Goal: Task Accomplishment & Management: Use online tool/utility

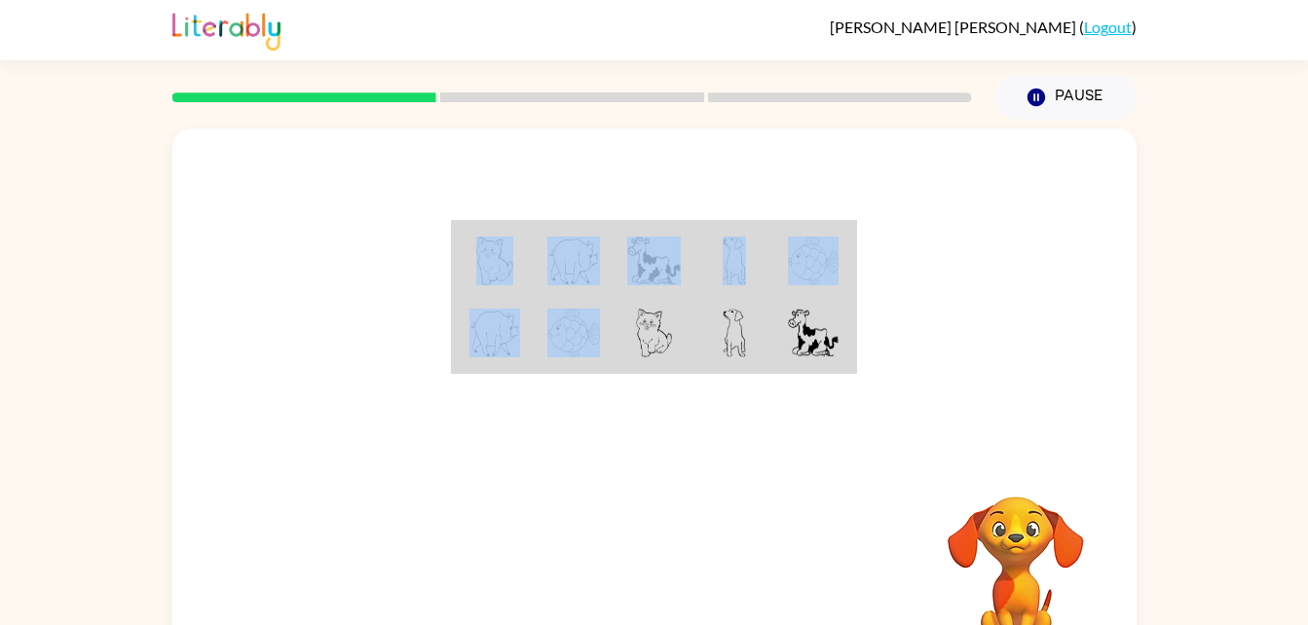
drag, startPoint x: 583, startPoint y: 374, endPoint x: 590, endPoint y: 491, distance: 117.2
click at [590, 491] on div "Your browser must support playing .mp4 files to use Literably. Please try using…" at bounding box center [654, 407] width 965 height 556
drag, startPoint x: 590, startPoint y: 491, endPoint x: 614, endPoint y: 482, distance: 25.0
click at [614, 482] on div "Your browser must support playing .mp4 files to use Literably. Please try using…" at bounding box center [654, 407] width 965 height 556
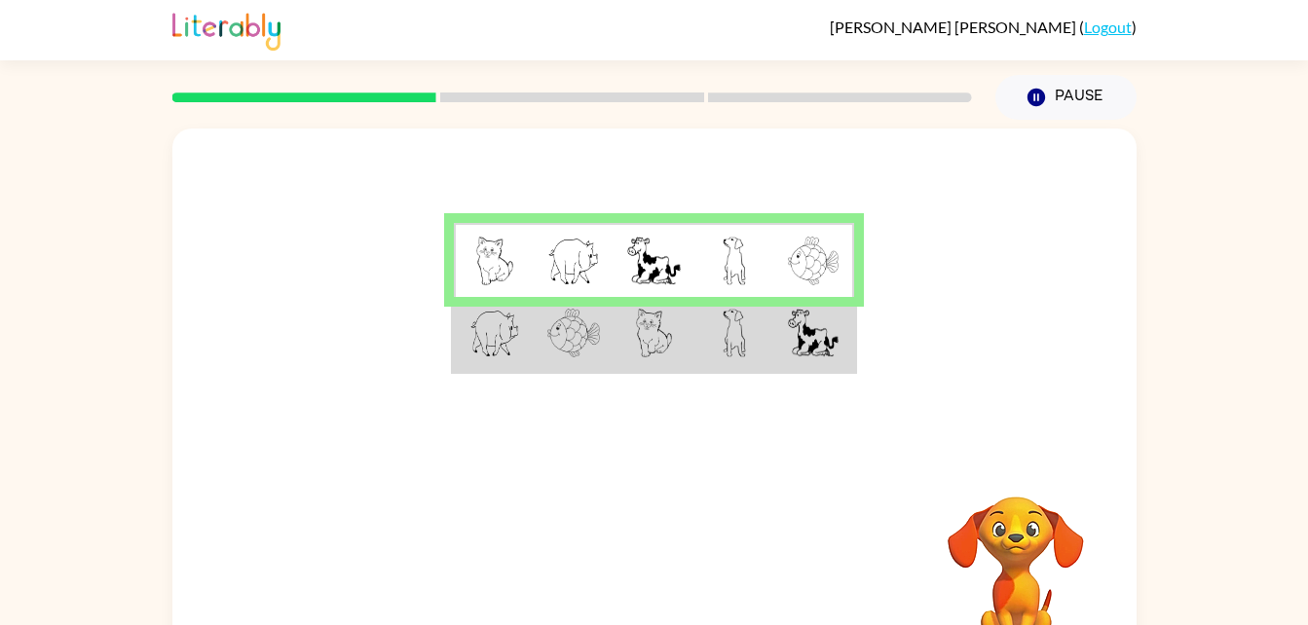
drag, startPoint x: 1017, startPoint y: 515, endPoint x: 1032, endPoint y: 508, distance: 16.6
click at [1032, 508] on video "Your browser must support playing .mp4 files to use Literably. Please try using…" at bounding box center [1016, 564] width 195 height 195
click at [978, 285] on div at bounding box center [654, 292] width 965 height 327
click at [939, 536] on video "Your browser must support playing .mp4 files to use Literably. Please try using…" at bounding box center [1016, 564] width 195 height 195
click at [468, 352] on td at bounding box center [494, 334] width 80 height 75
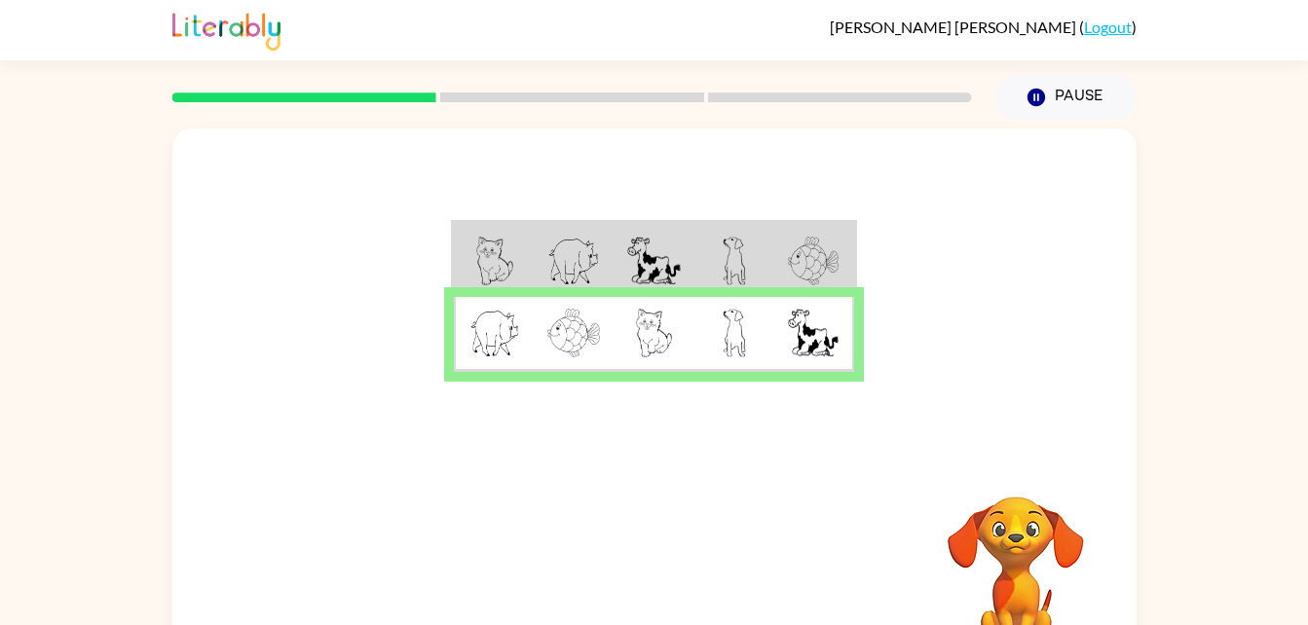
click at [1015, 560] on video "Your browser must support playing .mp4 files to use Literably. Please try using…" at bounding box center [1016, 564] width 195 height 195
click at [692, 568] on button "button" at bounding box center [654, 575] width 125 height 71
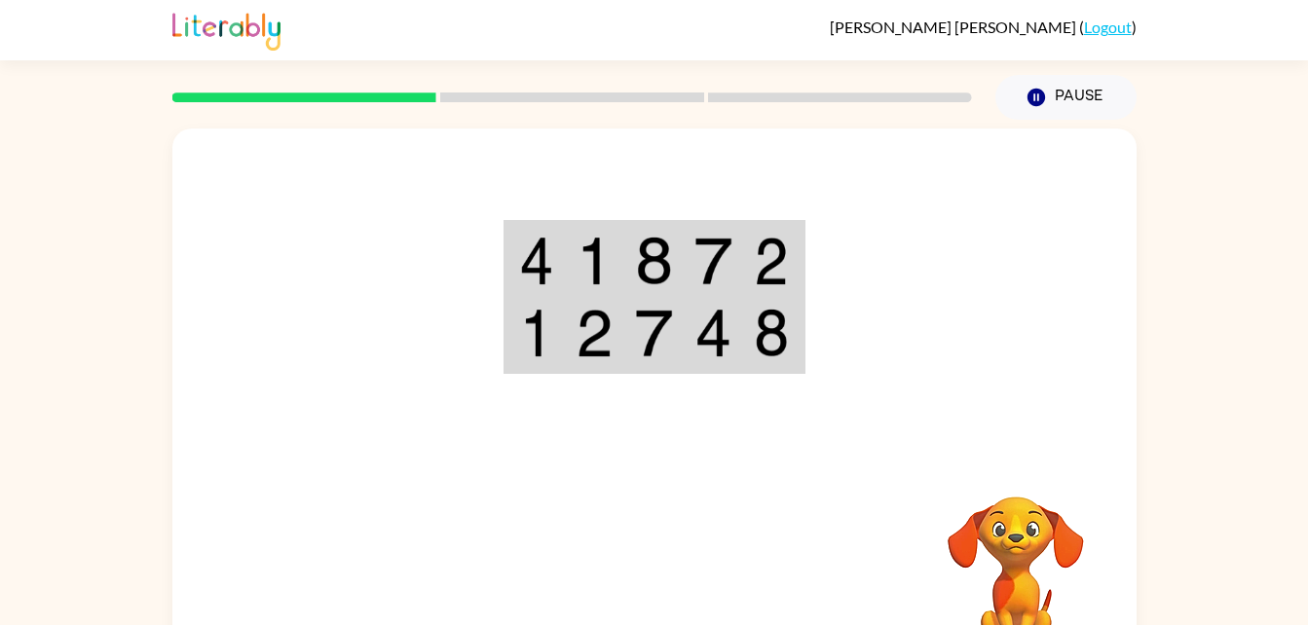
click at [1023, 577] on video "Your browser must support playing .mp4 files to use Literably. Please try using…" at bounding box center [1016, 564] width 195 height 195
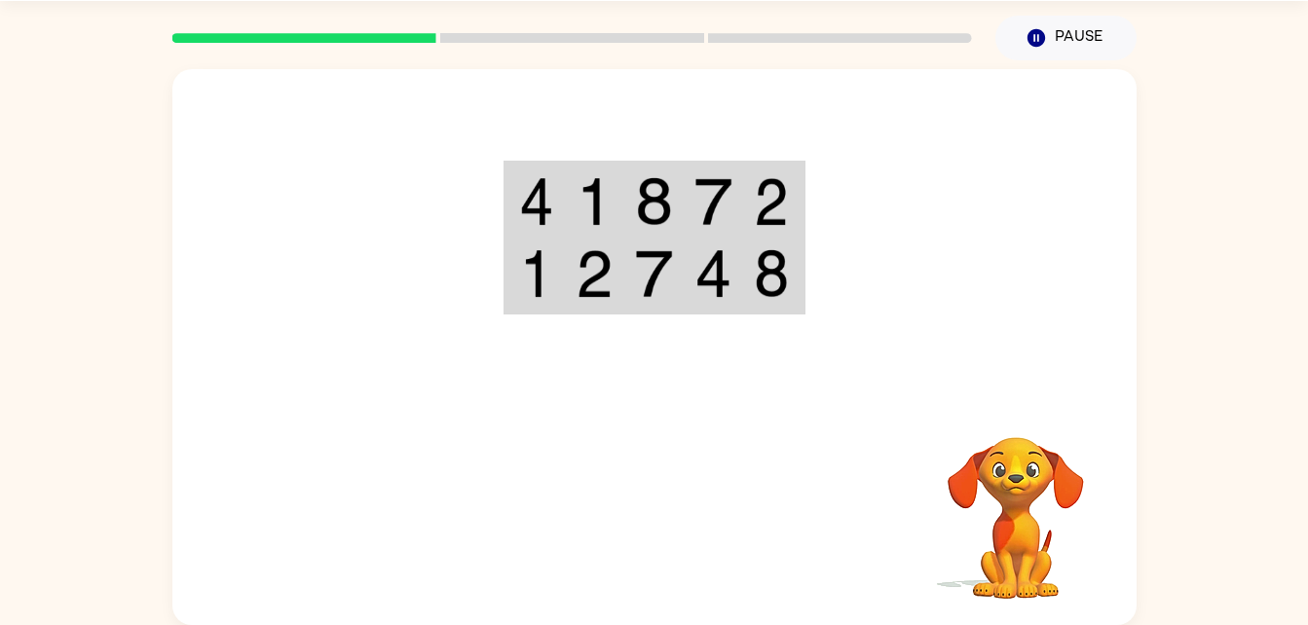
click at [1038, 505] on video "Your browser must support playing .mp4 files to use Literably. Please try using…" at bounding box center [1016, 504] width 195 height 195
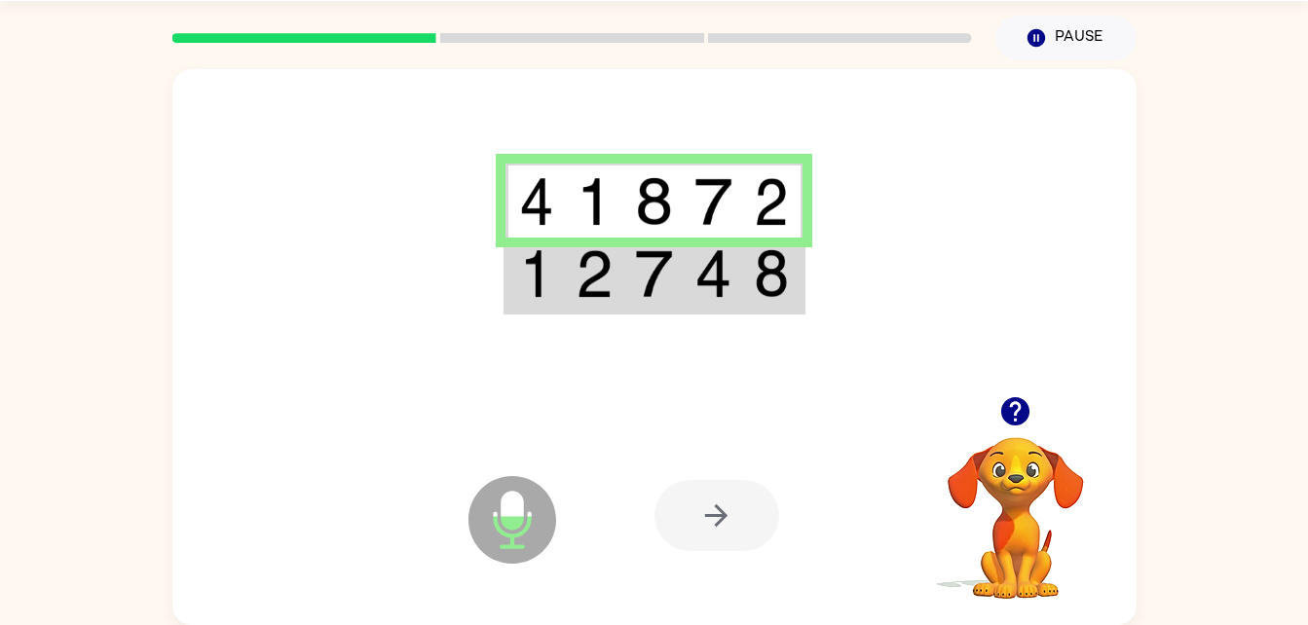
click at [629, 274] on td at bounding box center [654, 275] width 59 height 75
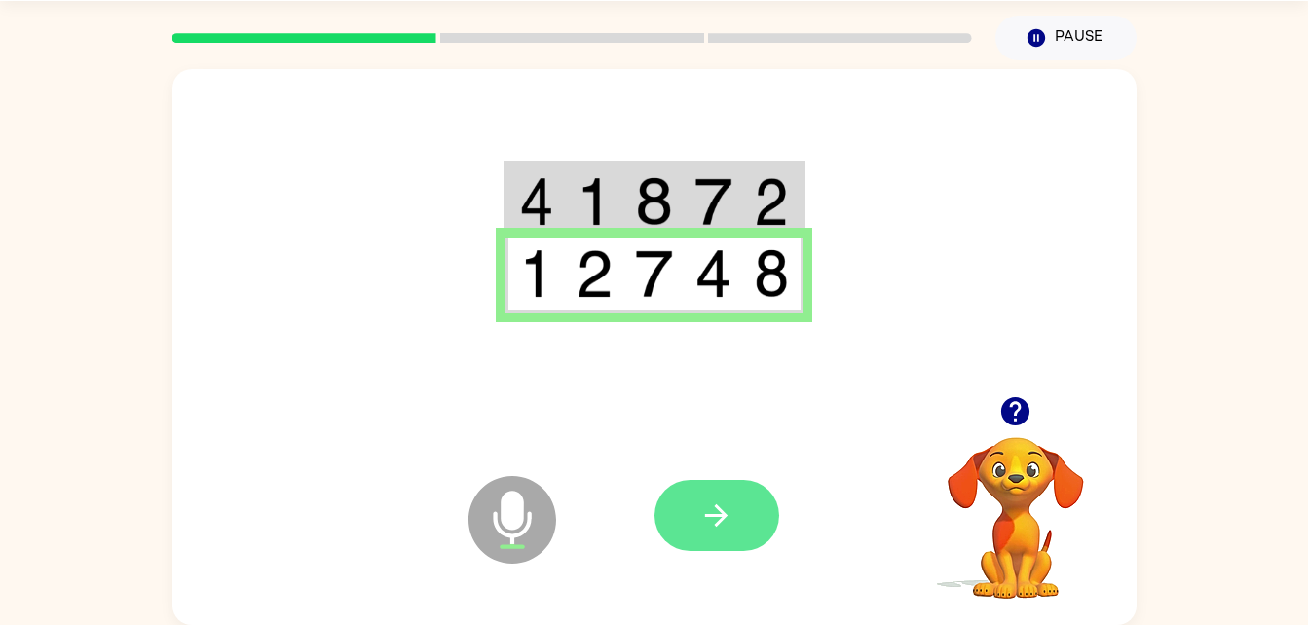
click at [733, 506] on icon "button" at bounding box center [717, 516] width 34 height 34
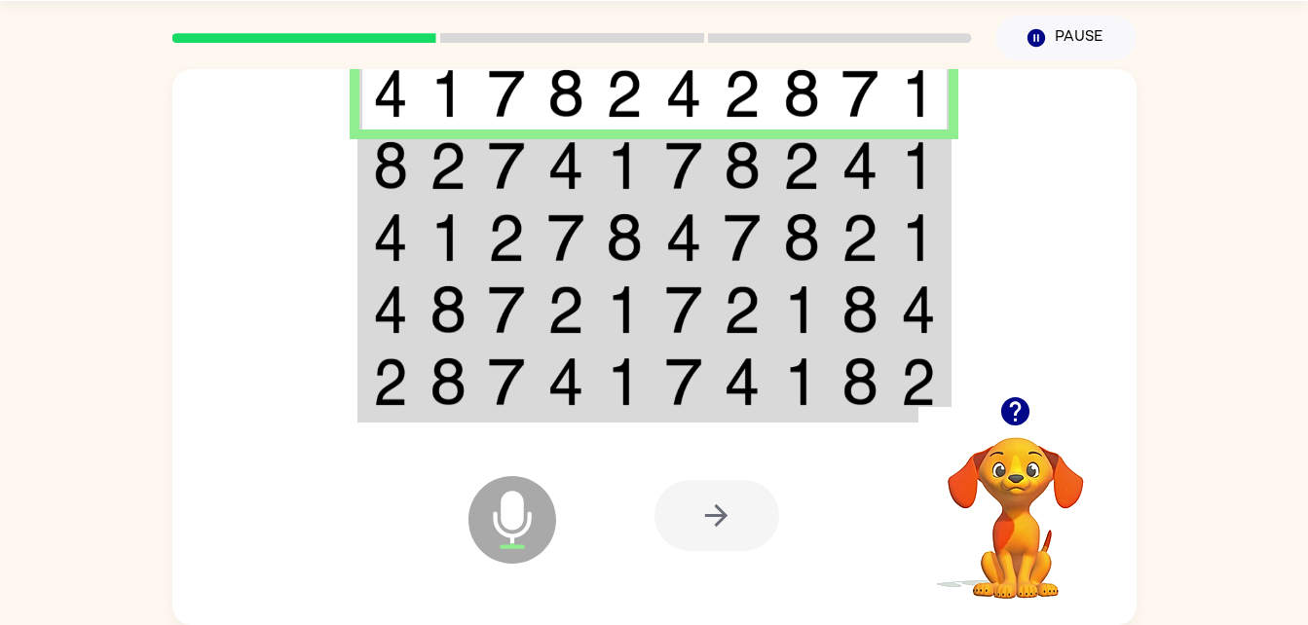
click at [732, 158] on img at bounding box center [742, 165] width 37 height 49
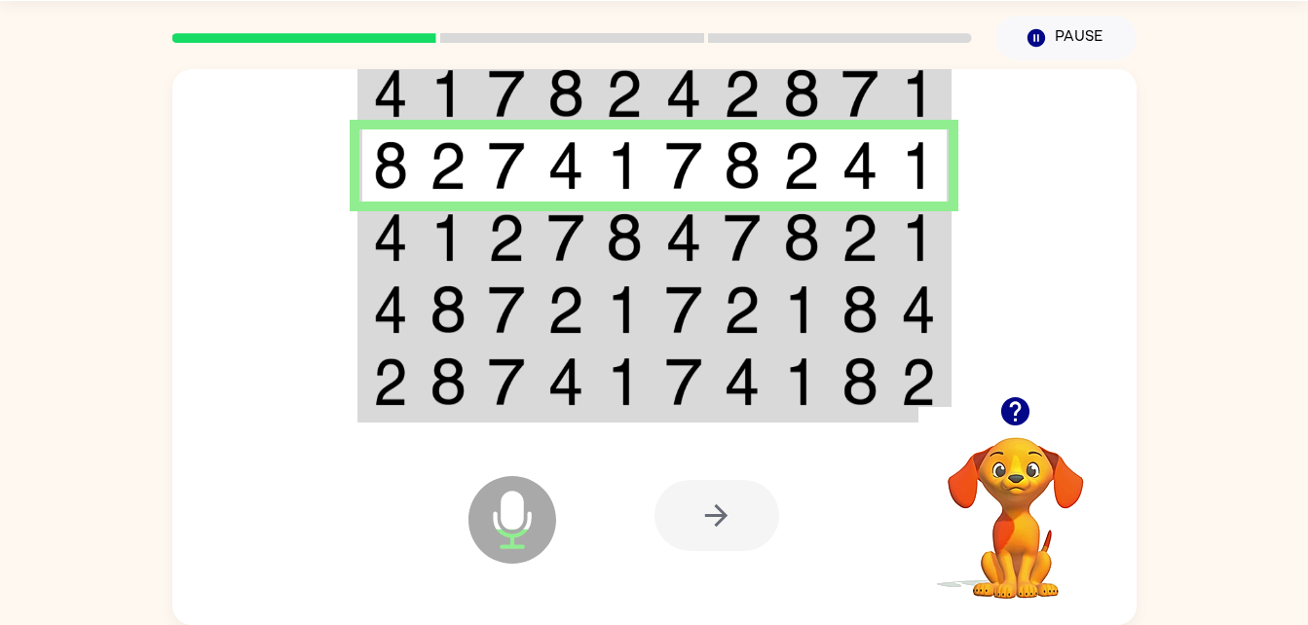
click at [399, 238] on img at bounding box center [390, 237] width 35 height 49
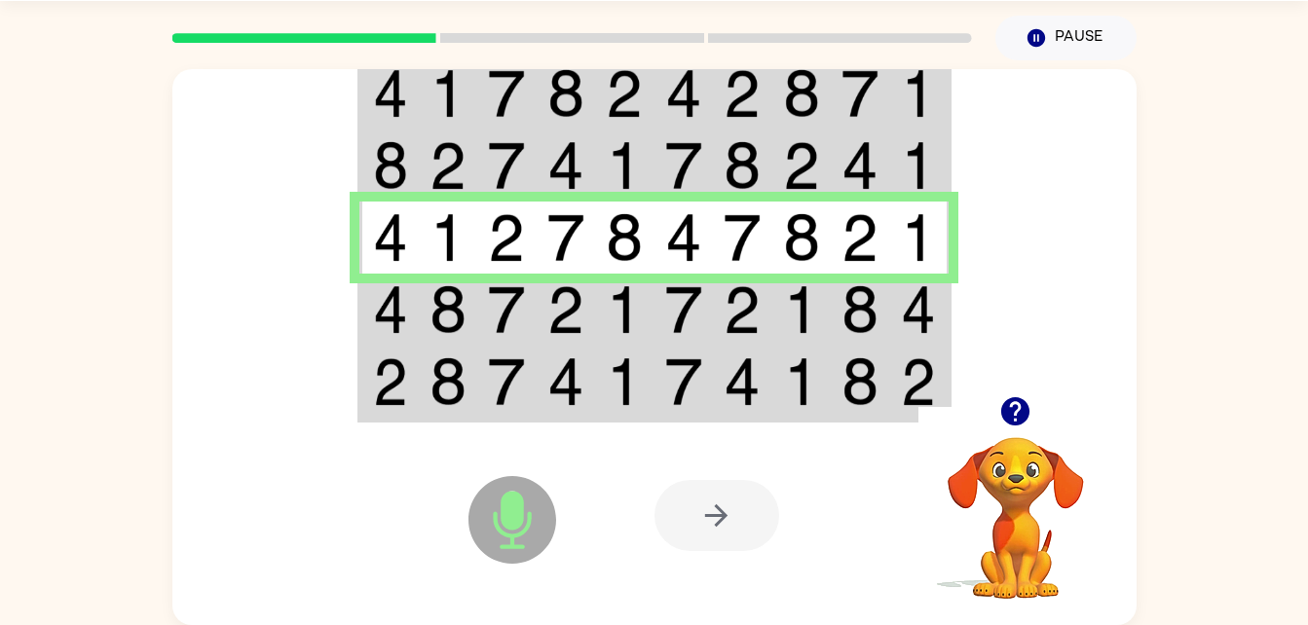
click at [629, 312] on img at bounding box center [624, 309] width 37 height 49
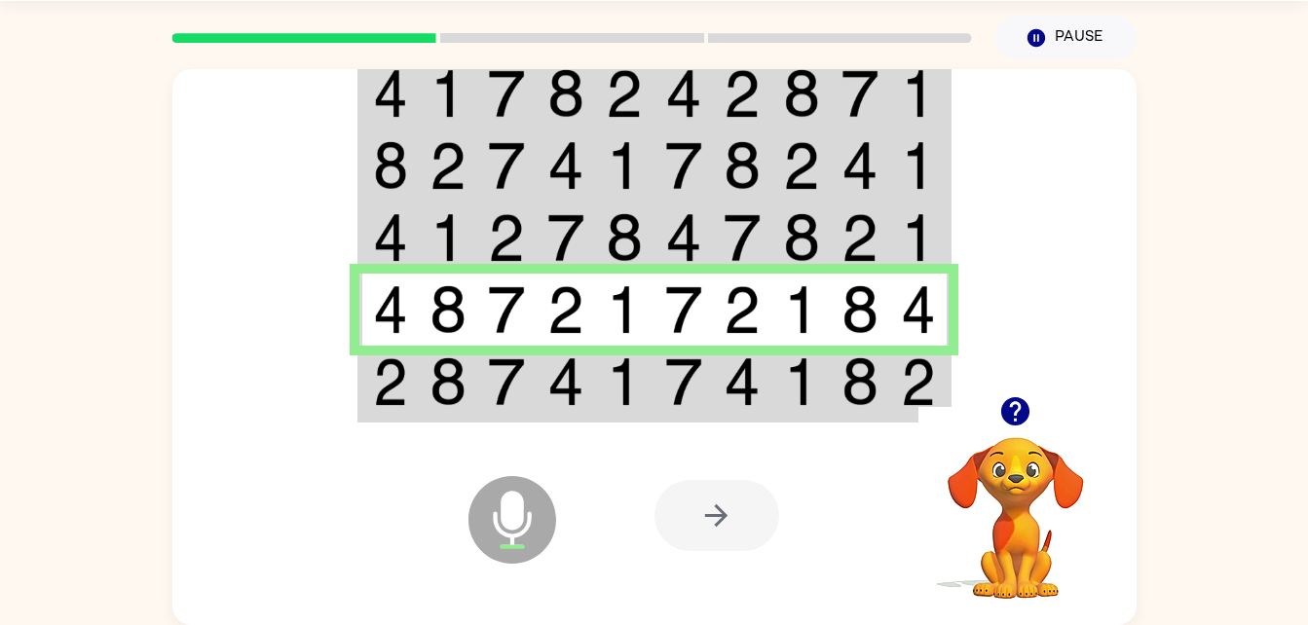
click at [390, 406] on div "Microphone The Microphone is here when it is your turn to talk" at bounding box center [464, 471] width 194 height 130
click at [503, 397] on img at bounding box center [506, 382] width 37 height 49
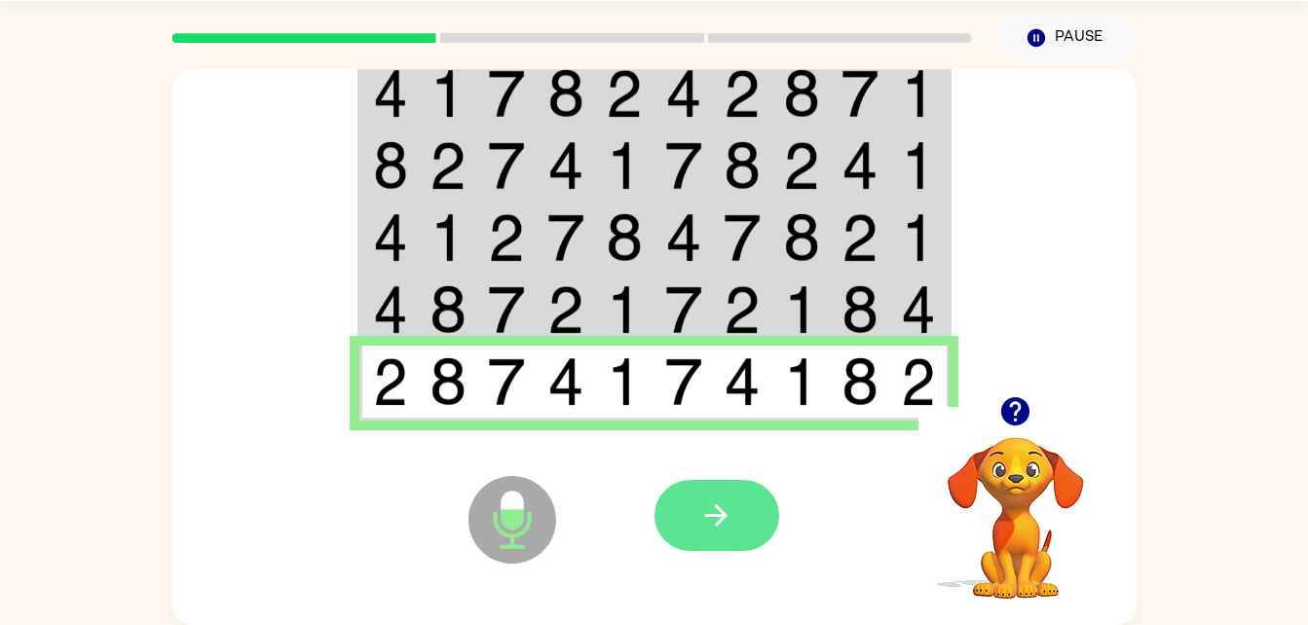
click at [739, 520] on button "button" at bounding box center [717, 515] width 125 height 71
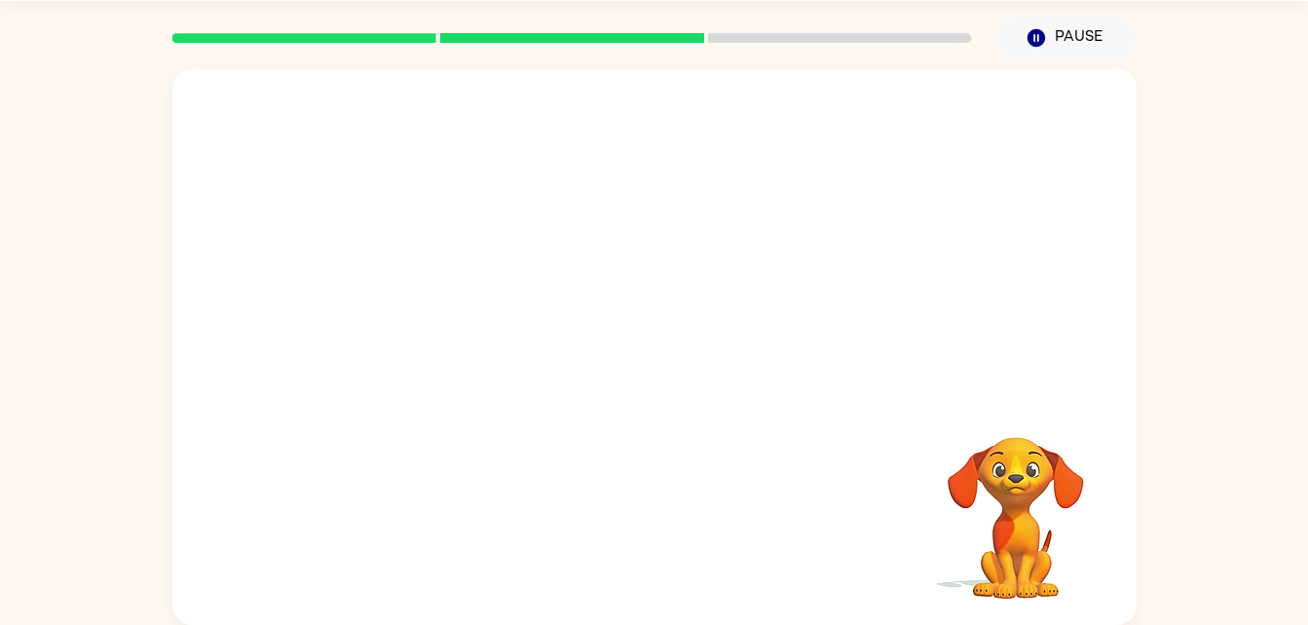
scroll to position [0, 0]
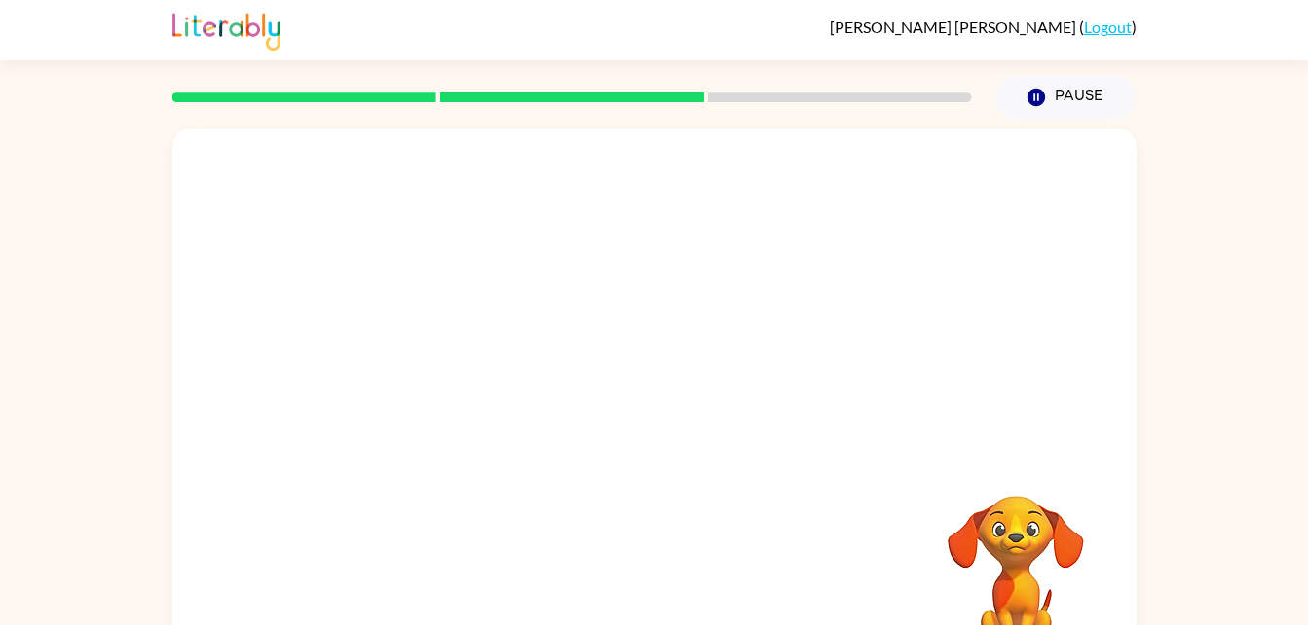
click at [1048, 564] on video "Your browser must support playing .mp4 files to use Literably. Please try using…" at bounding box center [1016, 564] width 195 height 195
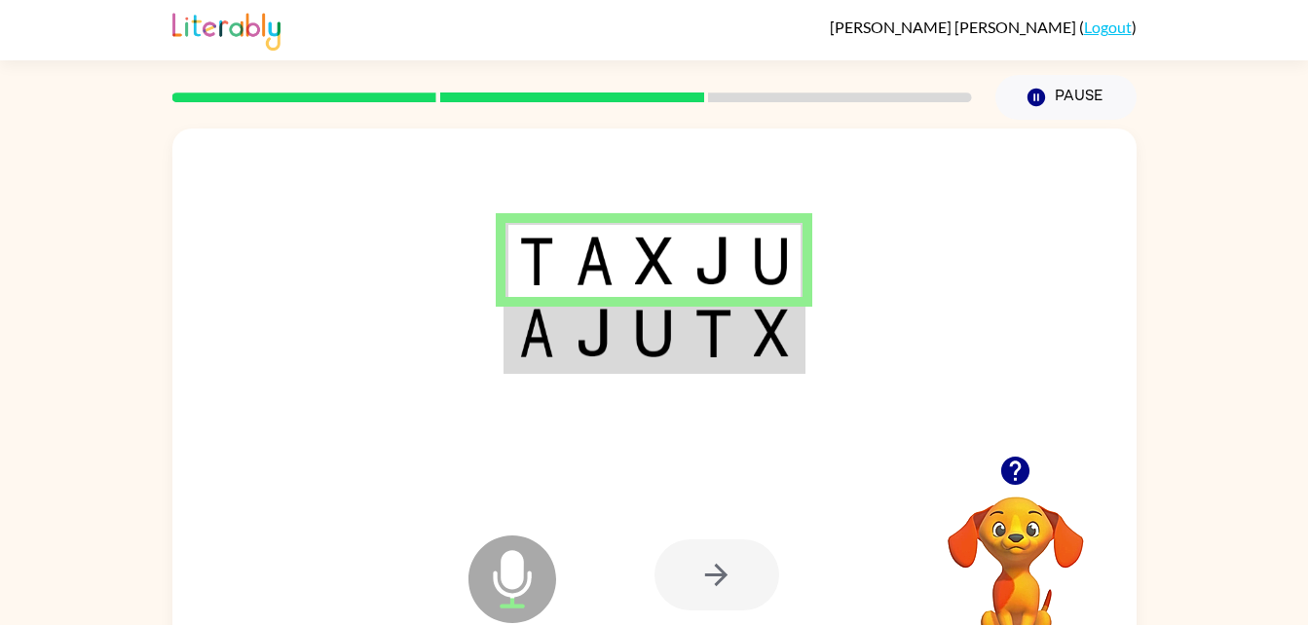
click at [607, 359] on td at bounding box center [594, 334] width 59 height 75
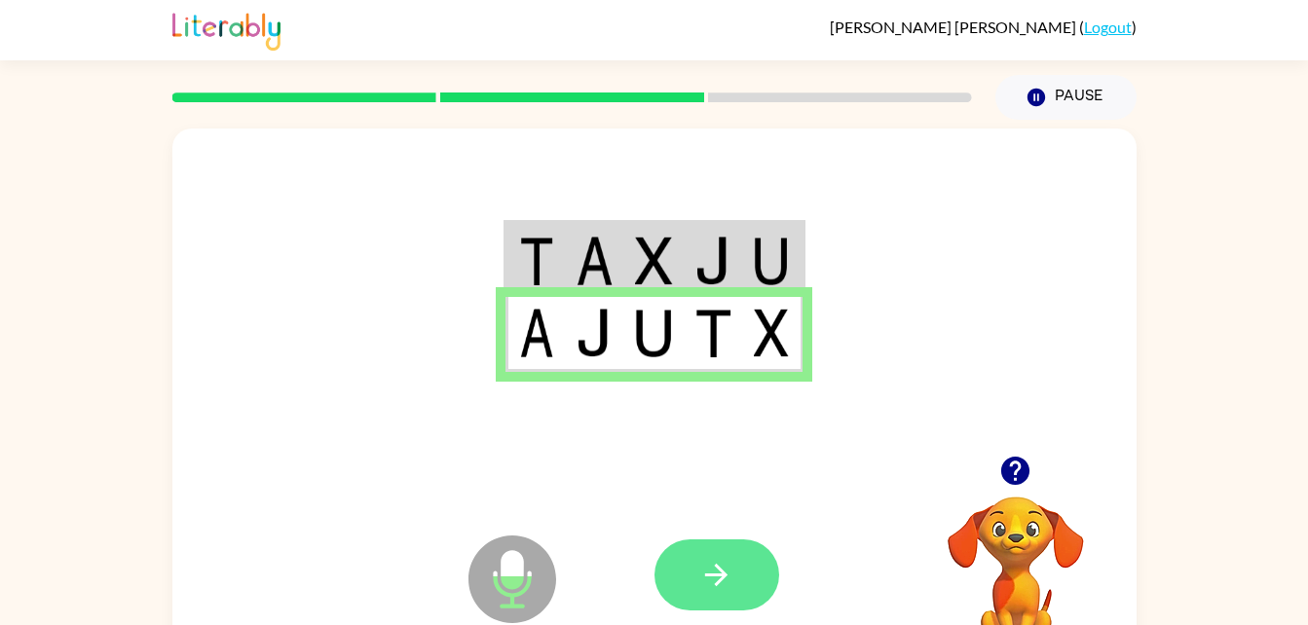
click at [715, 570] on icon "button" at bounding box center [717, 575] width 34 height 34
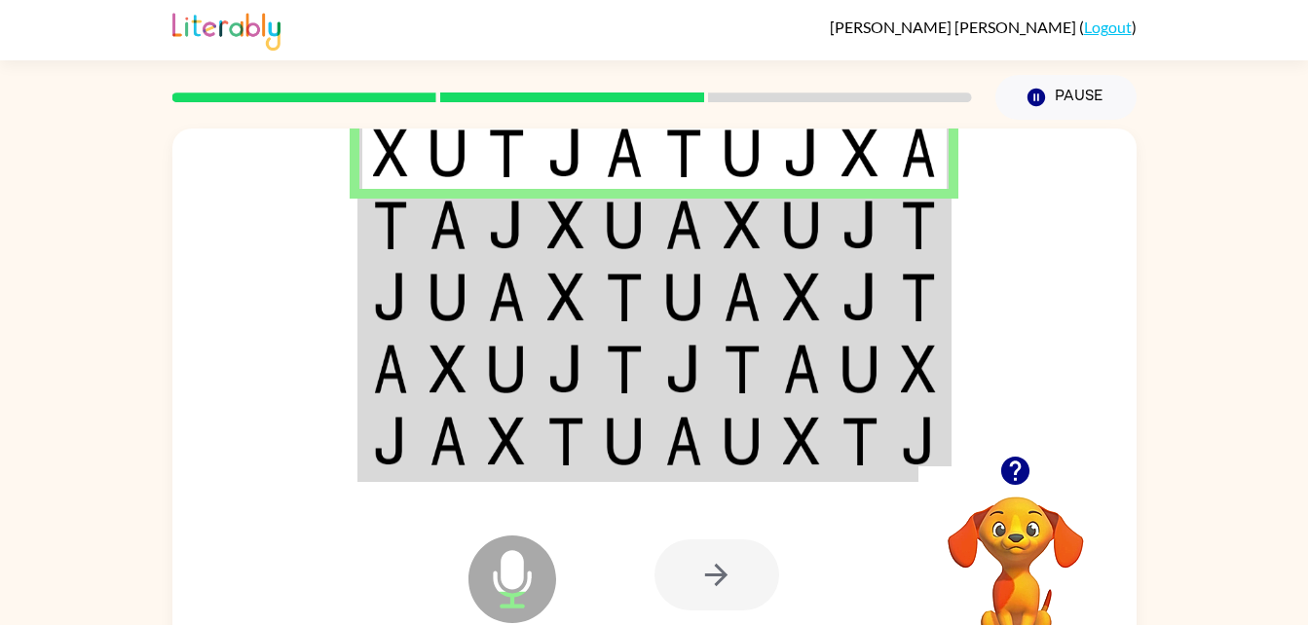
click at [458, 151] on img at bounding box center [448, 153] width 37 height 49
click at [361, 200] on td at bounding box center [389, 225] width 59 height 72
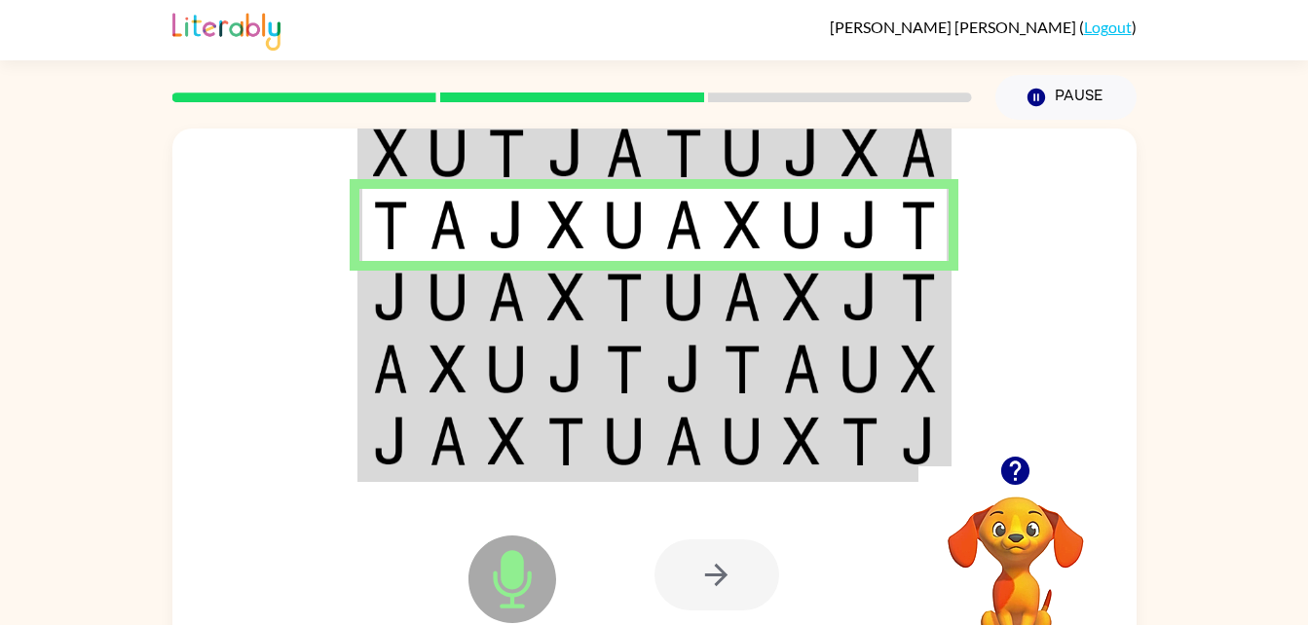
click at [419, 310] on td at bounding box center [448, 297] width 59 height 72
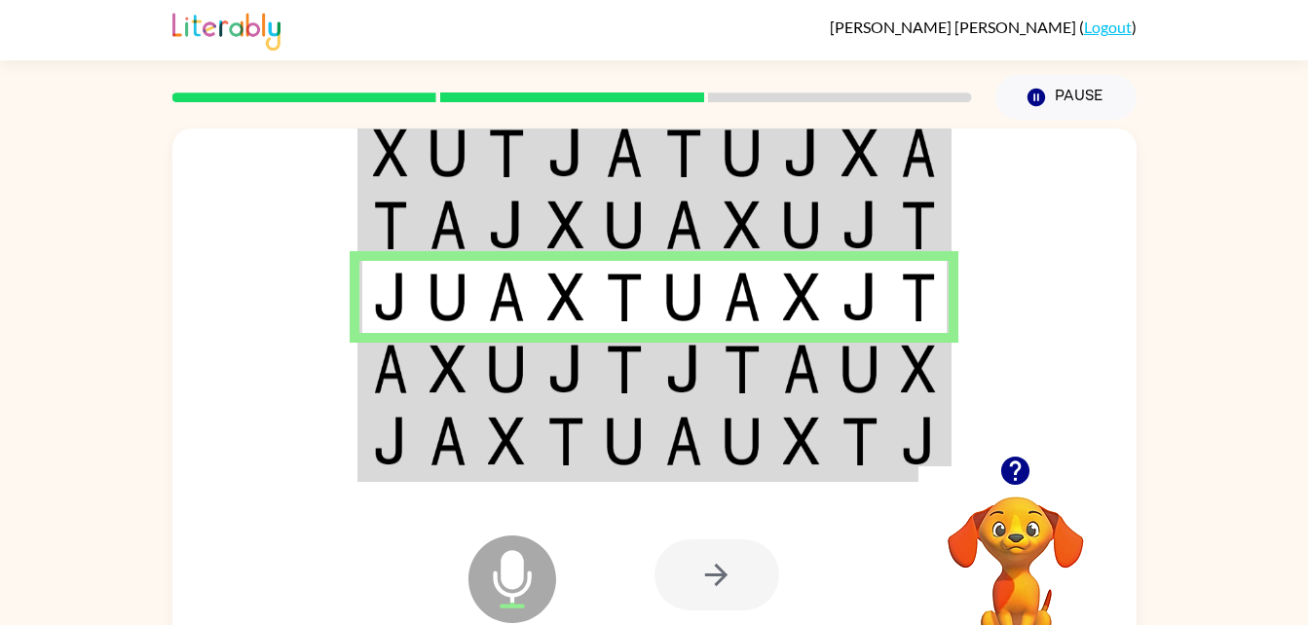
click at [423, 363] on td at bounding box center [448, 369] width 59 height 72
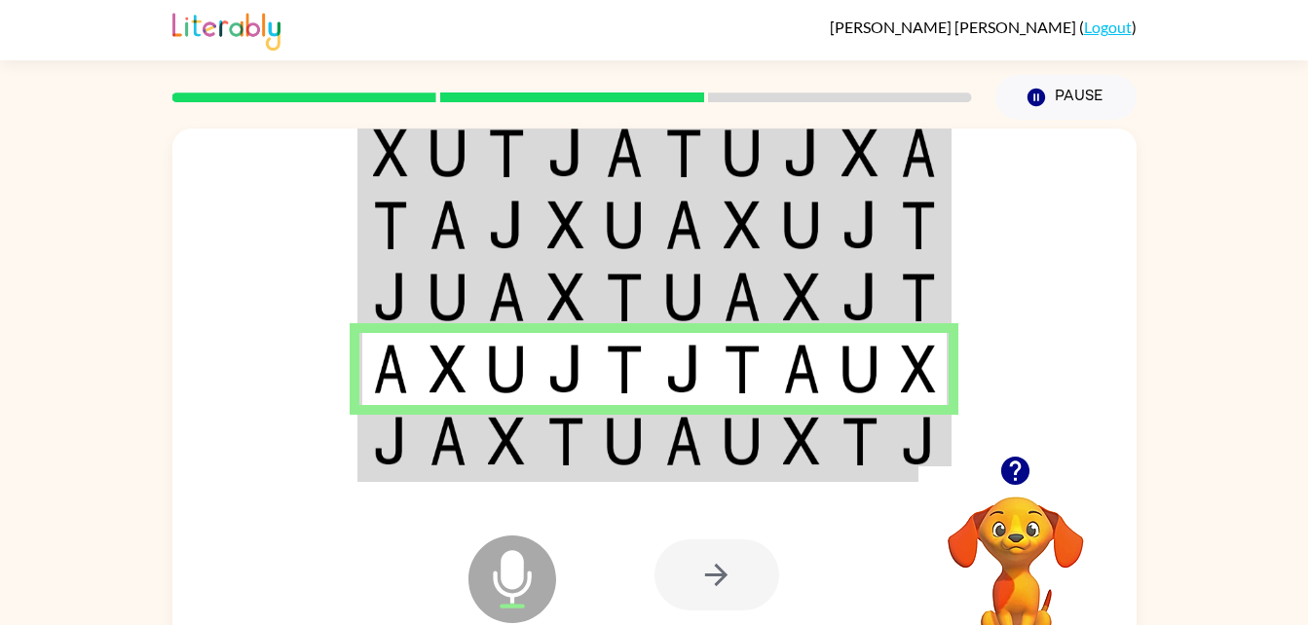
click at [476, 471] on div "Microphone The Microphone is here when it is your turn to talk" at bounding box center [464, 531] width 194 height 130
click at [494, 426] on img at bounding box center [506, 441] width 37 height 49
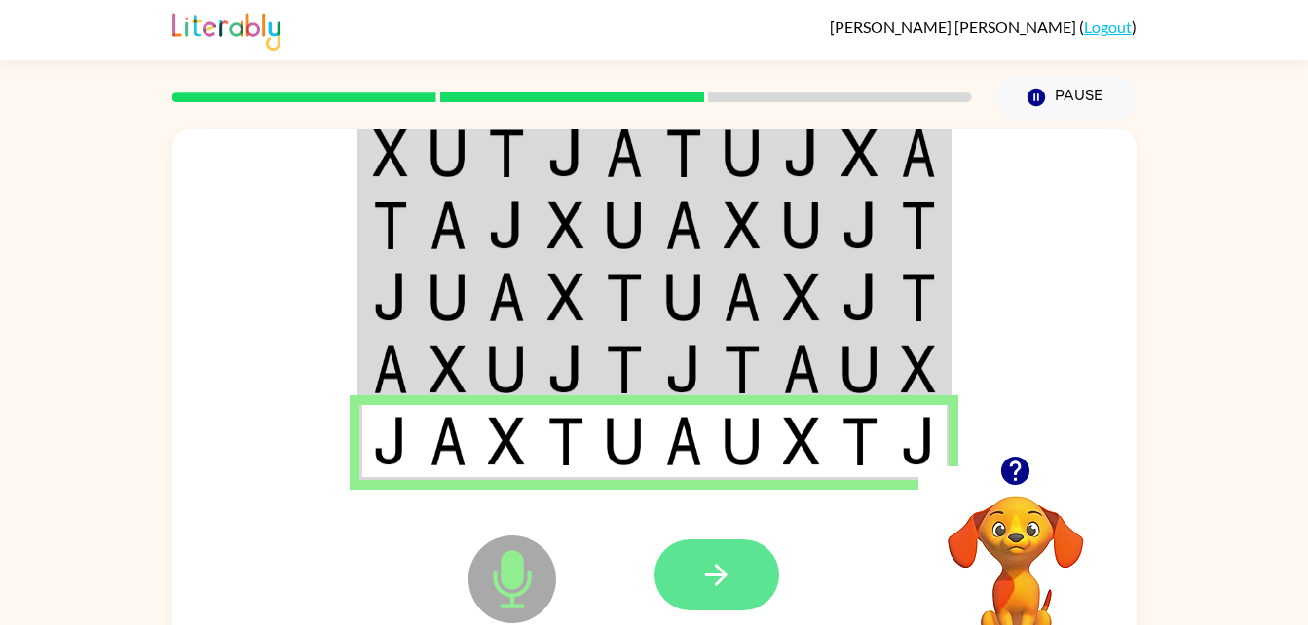
click at [709, 562] on icon "button" at bounding box center [717, 575] width 34 height 34
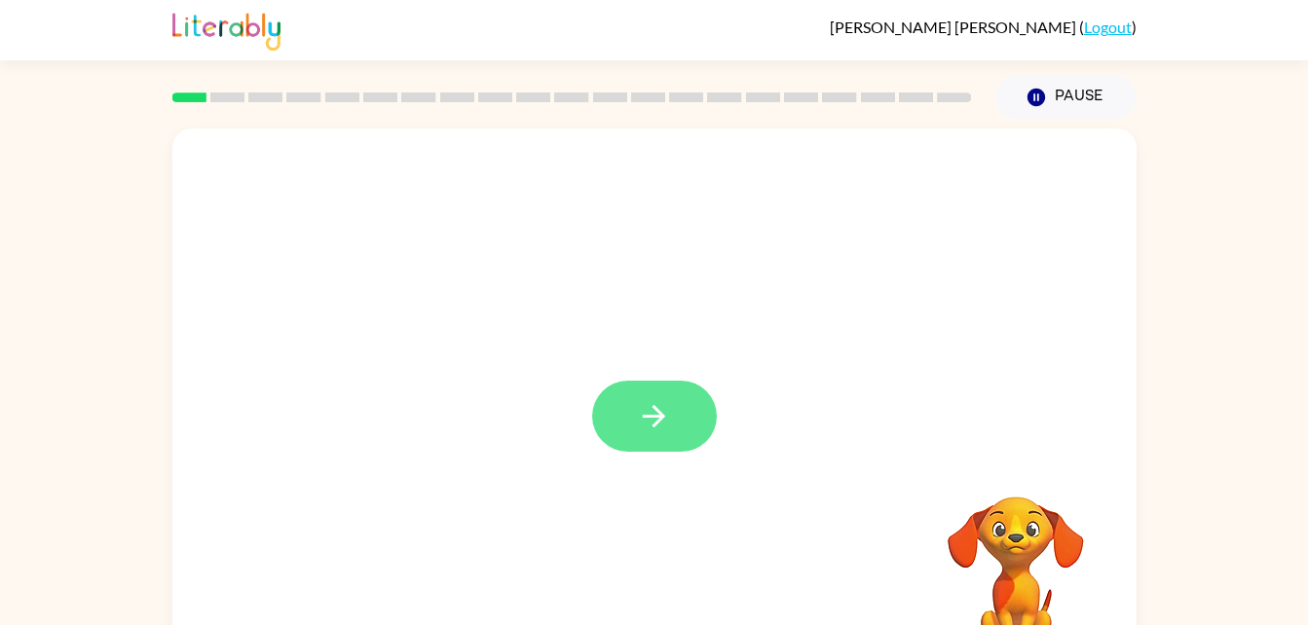
click at [653, 410] on icon "button" at bounding box center [654, 416] width 34 height 34
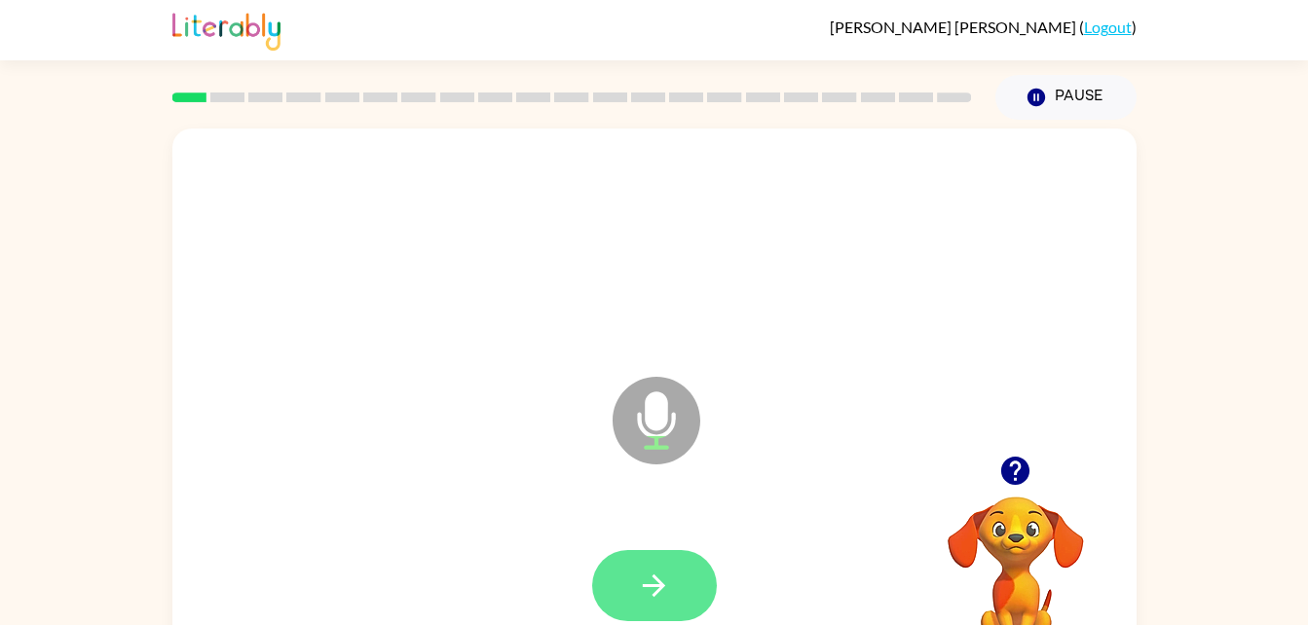
click at [631, 572] on button "button" at bounding box center [654, 585] width 125 height 71
click at [652, 580] on icon "button" at bounding box center [654, 586] width 34 height 34
click at [651, 574] on icon "button" at bounding box center [654, 586] width 34 height 34
click at [995, 543] on video "Your browser must support playing .mp4 files to use Literably. Please try using…" at bounding box center [1016, 564] width 195 height 195
click at [1030, 488] on icon "button" at bounding box center [1016, 471] width 34 height 34
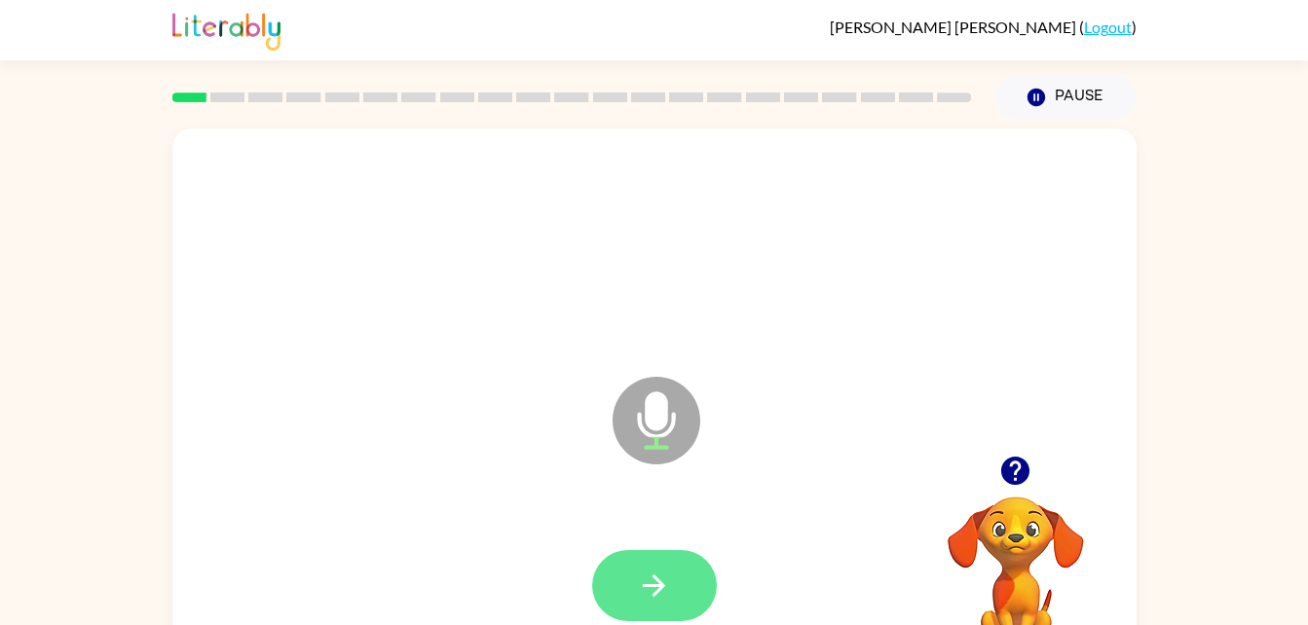
click at [666, 592] on icon "button" at bounding box center [654, 586] width 34 height 34
click at [642, 580] on icon "button" at bounding box center [654, 586] width 34 height 34
click at [644, 581] on icon "button" at bounding box center [654, 586] width 34 height 34
click at [656, 588] on icon "button" at bounding box center [654, 586] width 34 height 34
click at [631, 595] on button "button" at bounding box center [654, 585] width 125 height 71
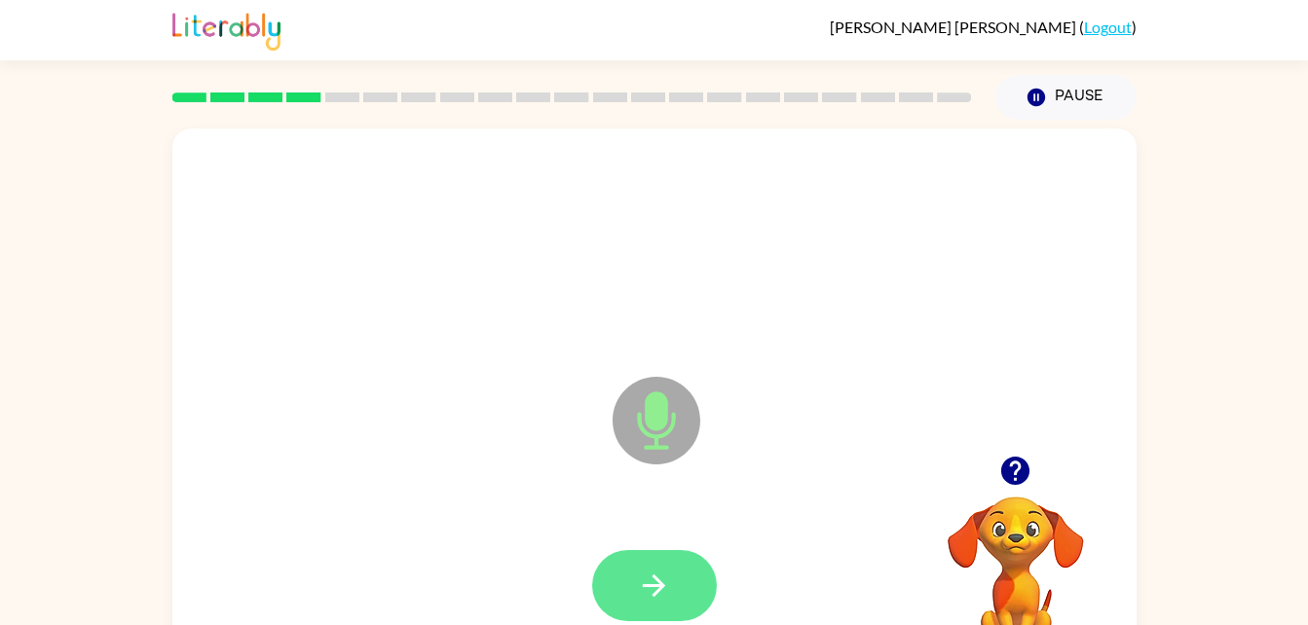
click at [629, 567] on button "button" at bounding box center [654, 585] width 125 height 71
click at [676, 582] on button "button" at bounding box center [654, 585] width 125 height 71
click at [648, 605] on button "button" at bounding box center [654, 585] width 125 height 71
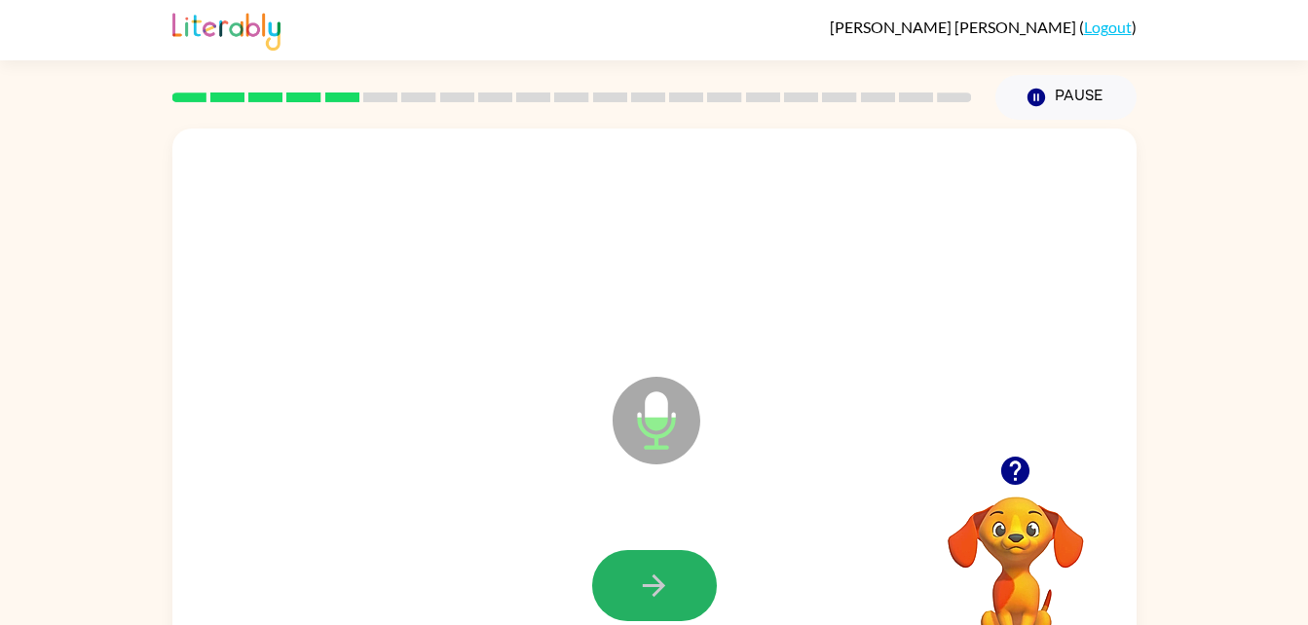
click at [664, 586] on icon "button" at bounding box center [654, 586] width 22 height 22
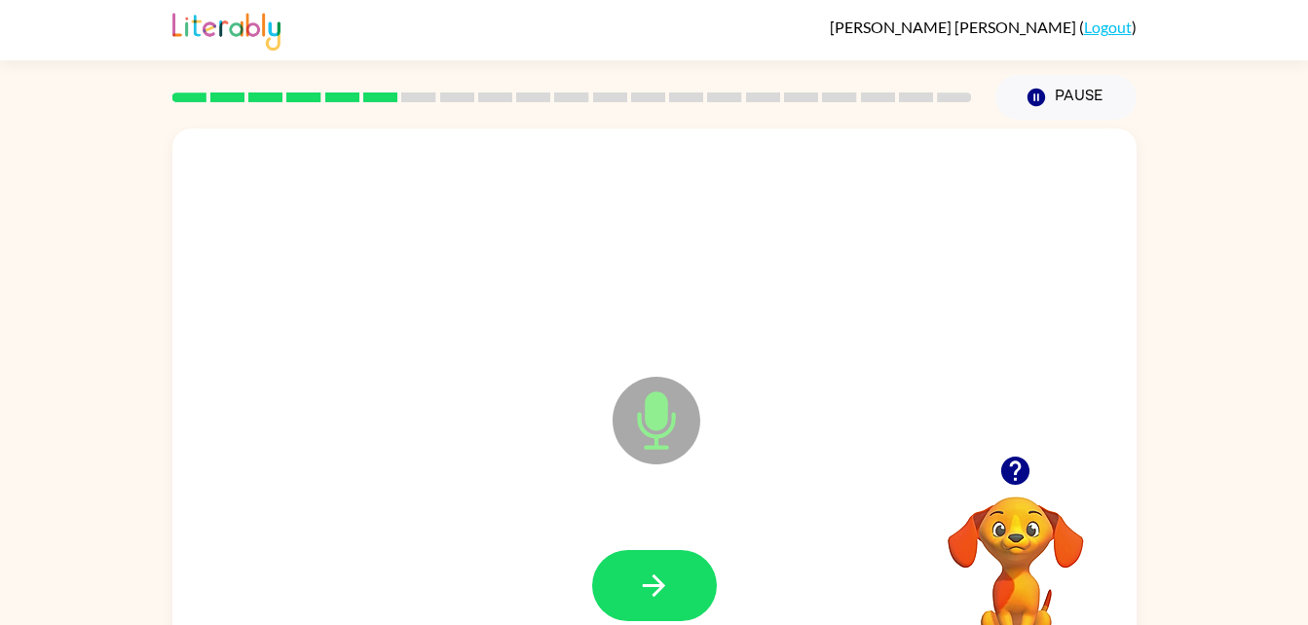
click at [664, 586] on icon "button" at bounding box center [654, 586] width 22 height 22
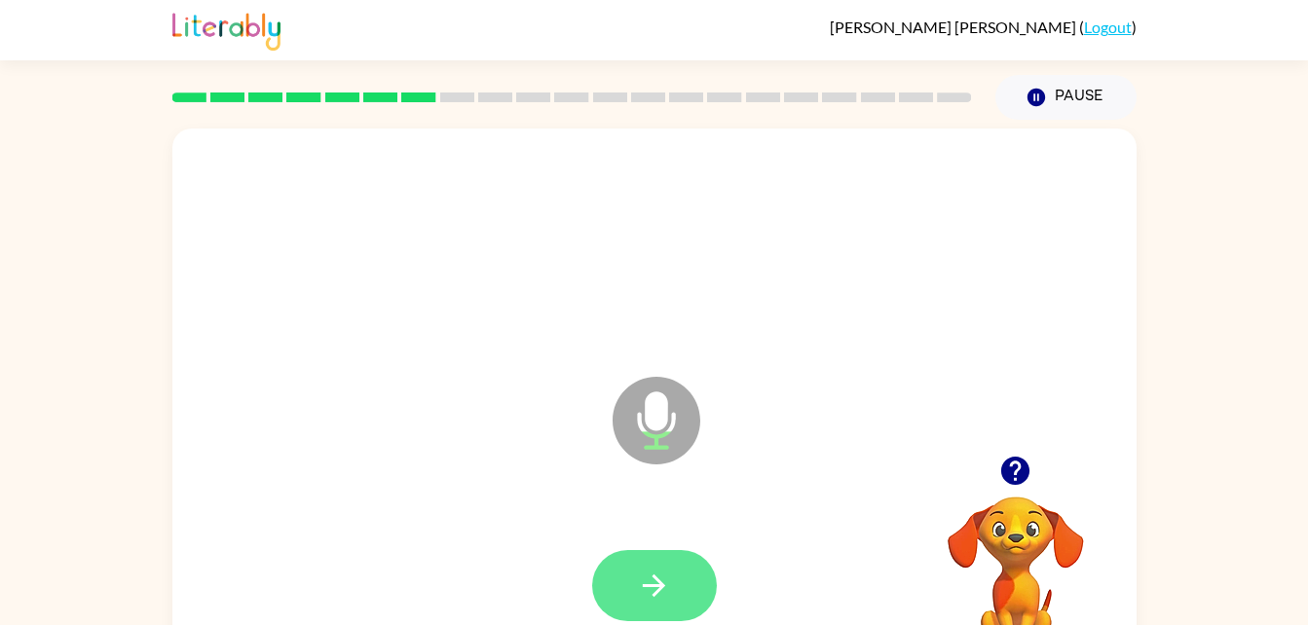
click at [664, 587] on icon "button" at bounding box center [654, 586] width 22 height 22
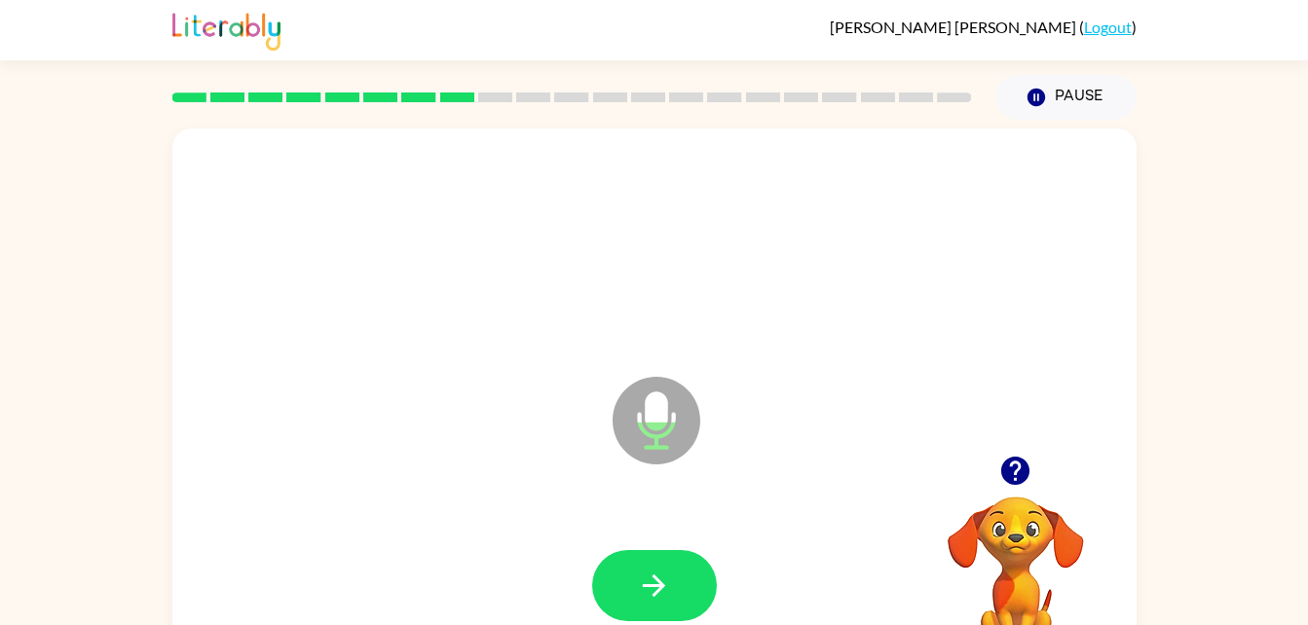
click at [672, 396] on icon at bounding box center [657, 421] width 88 height 88
click at [661, 401] on icon "Microphone The Microphone is here when it is your turn to talk" at bounding box center [754, 445] width 292 height 146
click at [1046, 106] on icon "Pause" at bounding box center [1036, 97] width 21 height 21
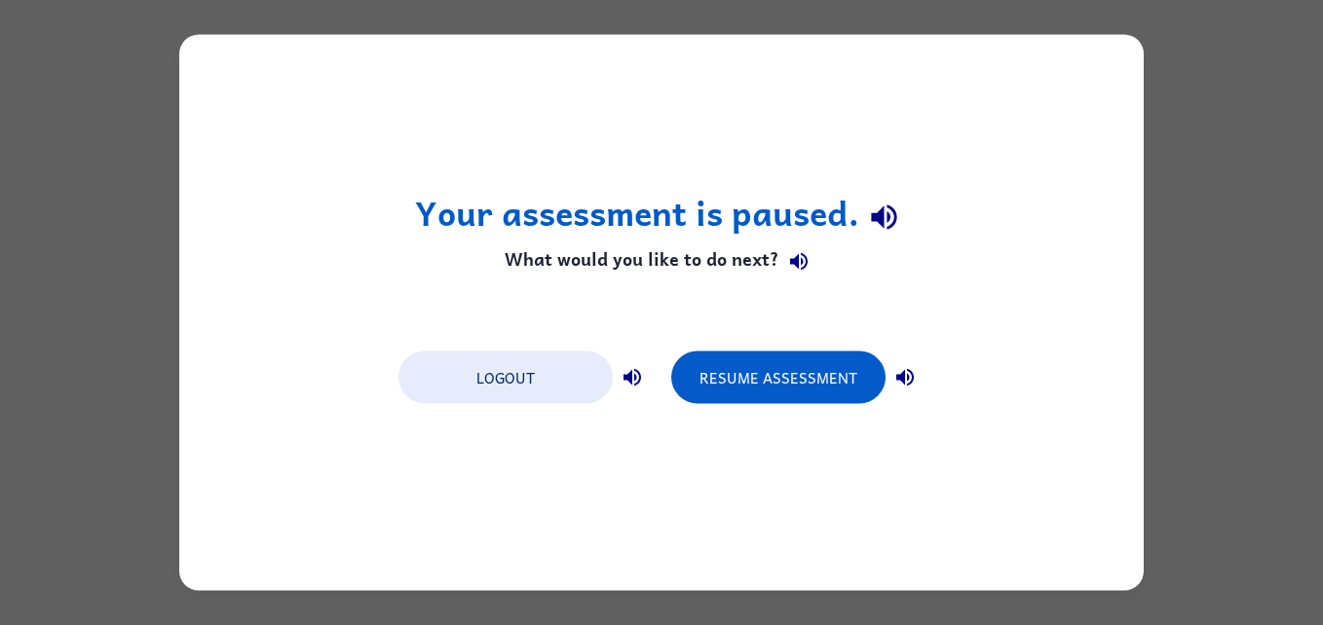
click at [742, 245] on h4 "What would you like to do next?" at bounding box center [662, 261] width 494 height 39
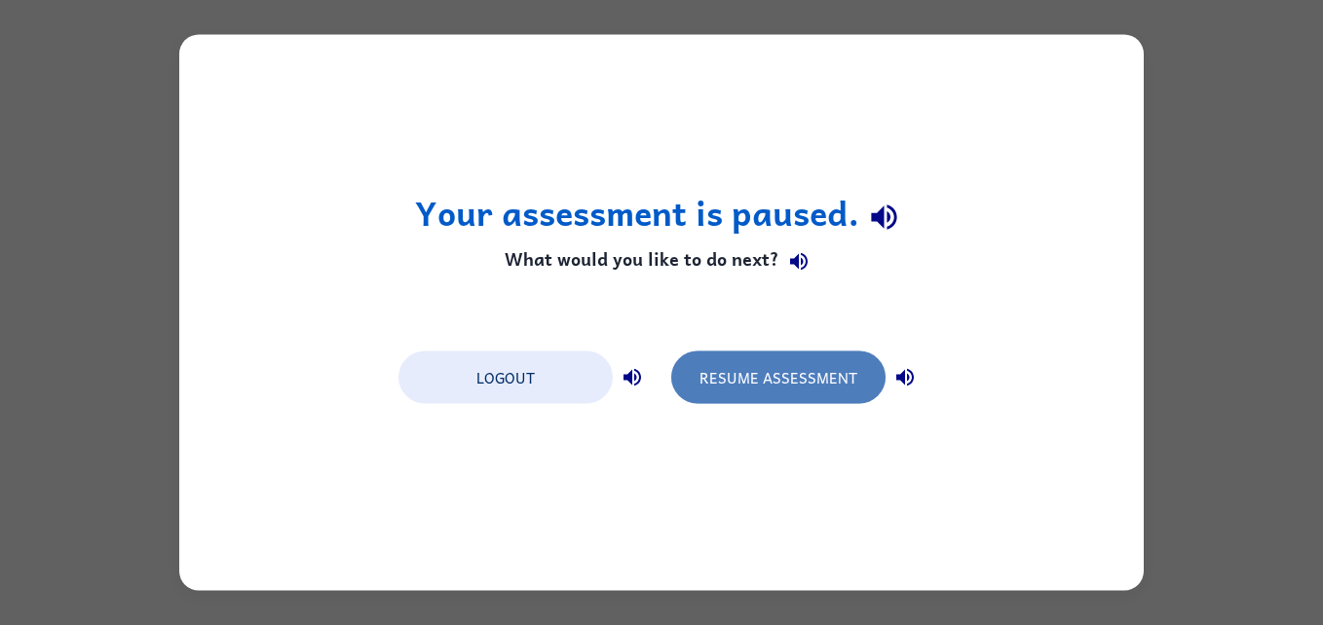
click at [767, 396] on button "Resume Assessment" at bounding box center [778, 378] width 214 height 53
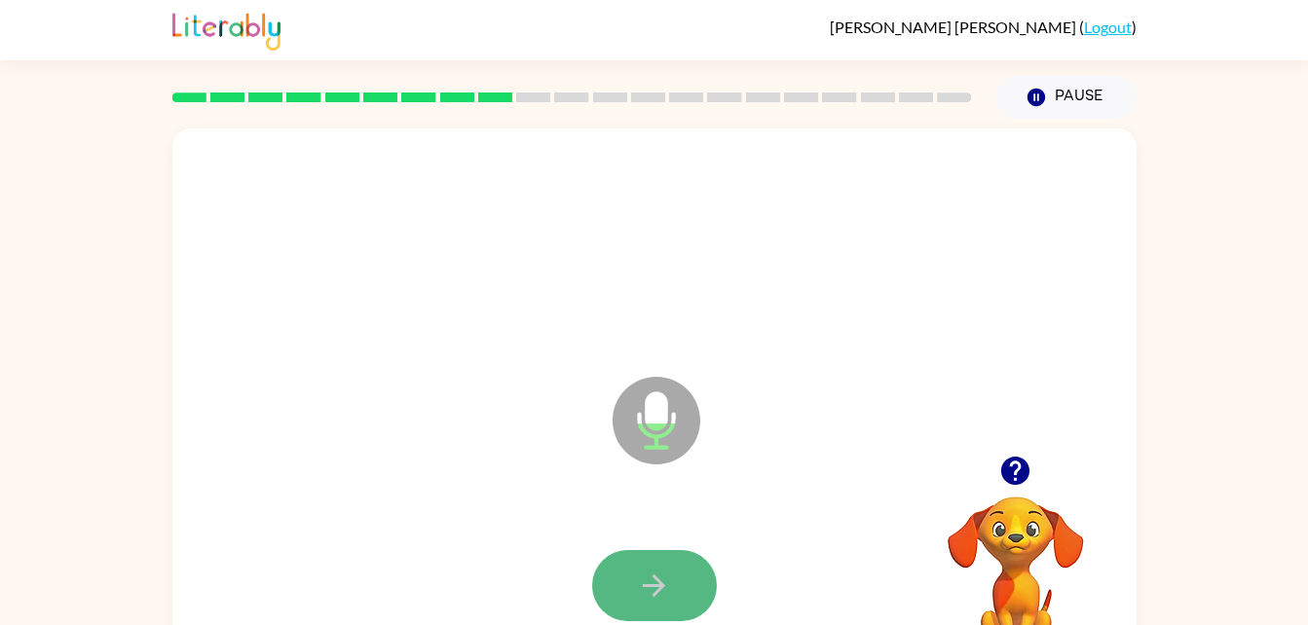
click at [629, 598] on button "button" at bounding box center [654, 585] width 125 height 71
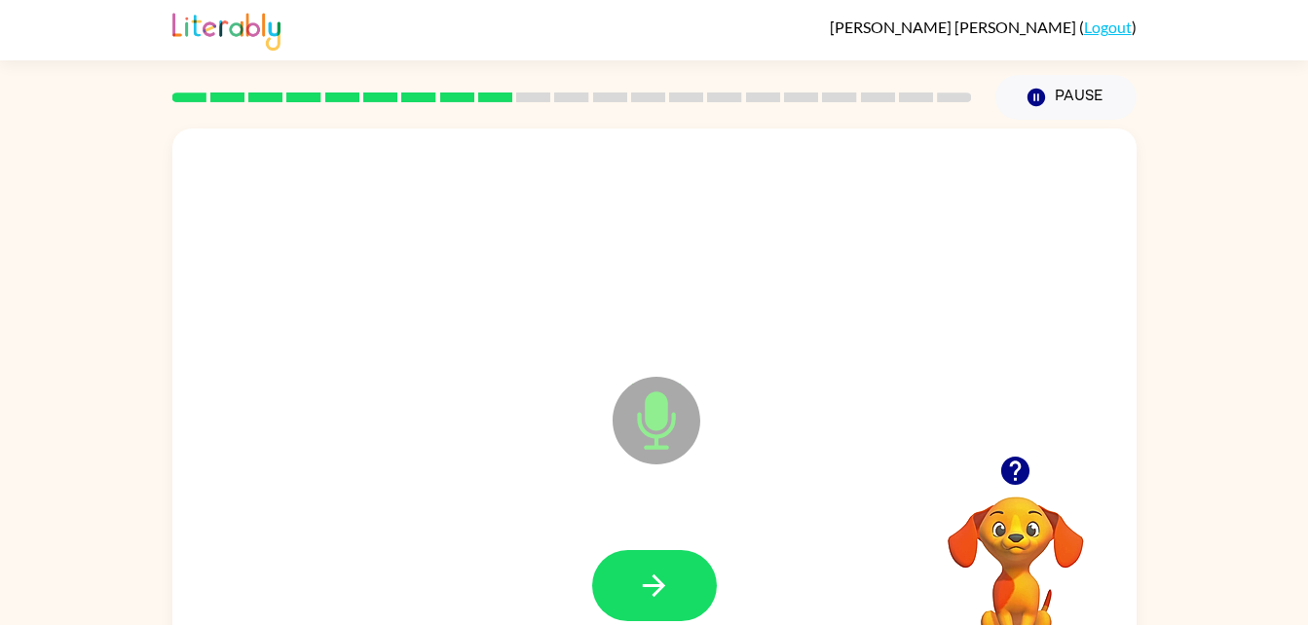
click at [629, 598] on button "button" at bounding box center [654, 585] width 125 height 71
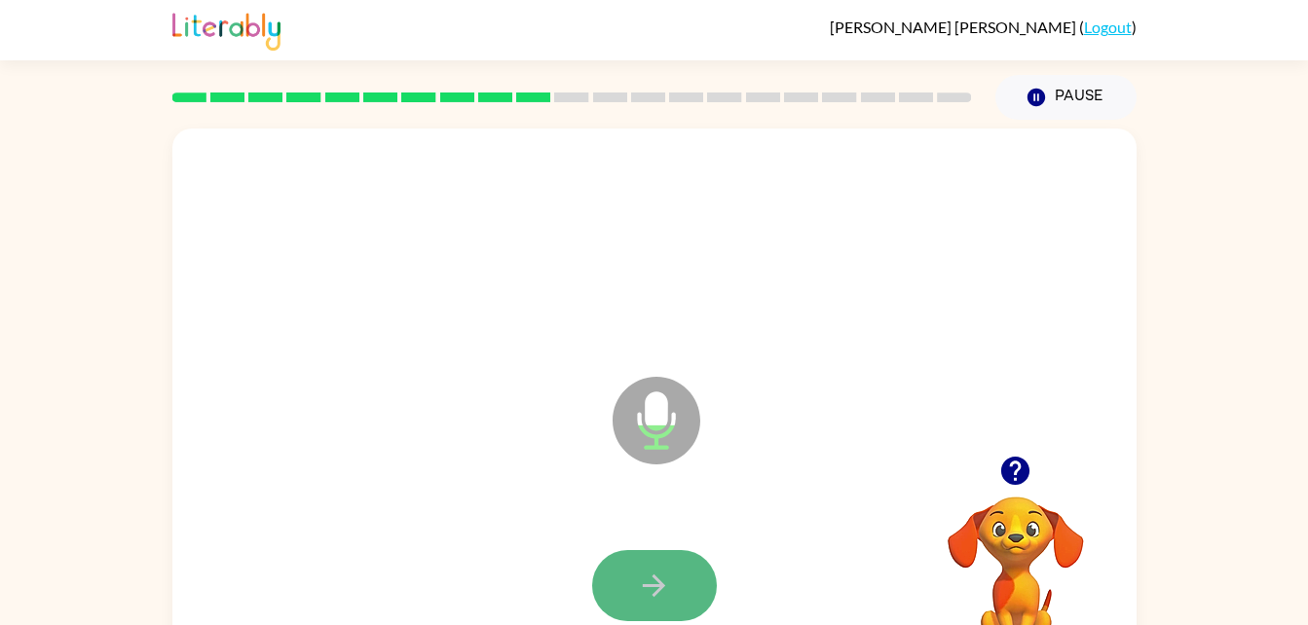
click at [628, 597] on button "button" at bounding box center [654, 585] width 125 height 71
click at [631, 604] on button "button" at bounding box center [654, 585] width 125 height 71
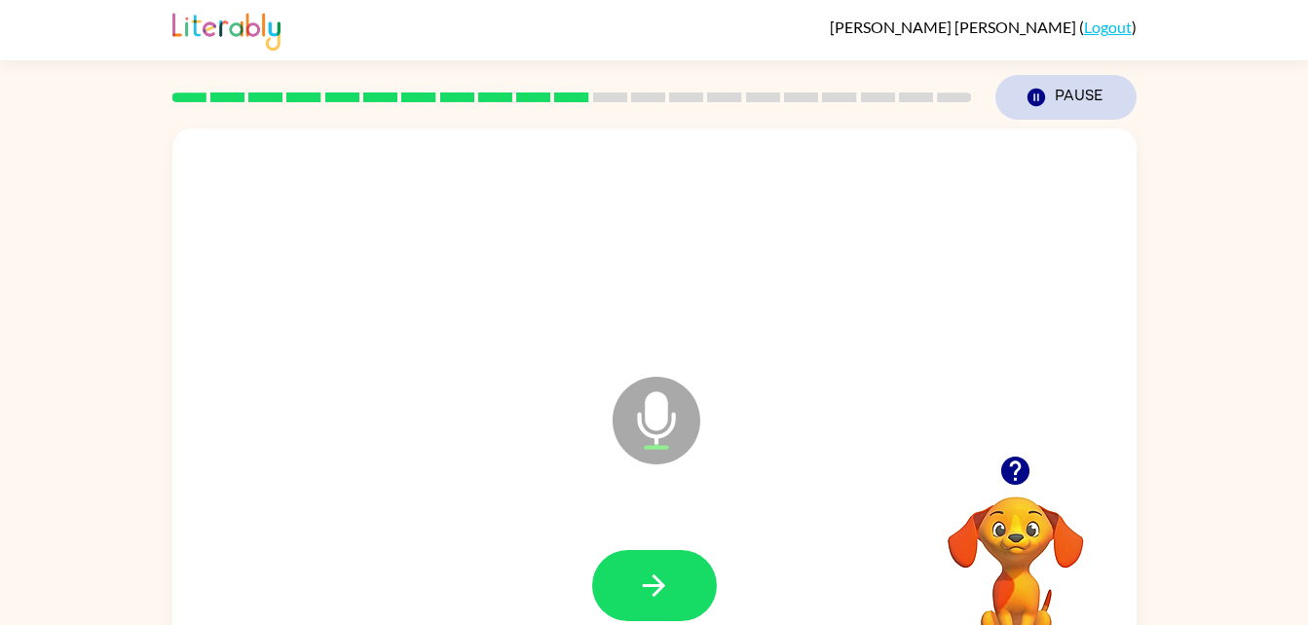
click at [1050, 113] on button "Pause Pause" at bounding box center [1066, 97] width 141 height 45
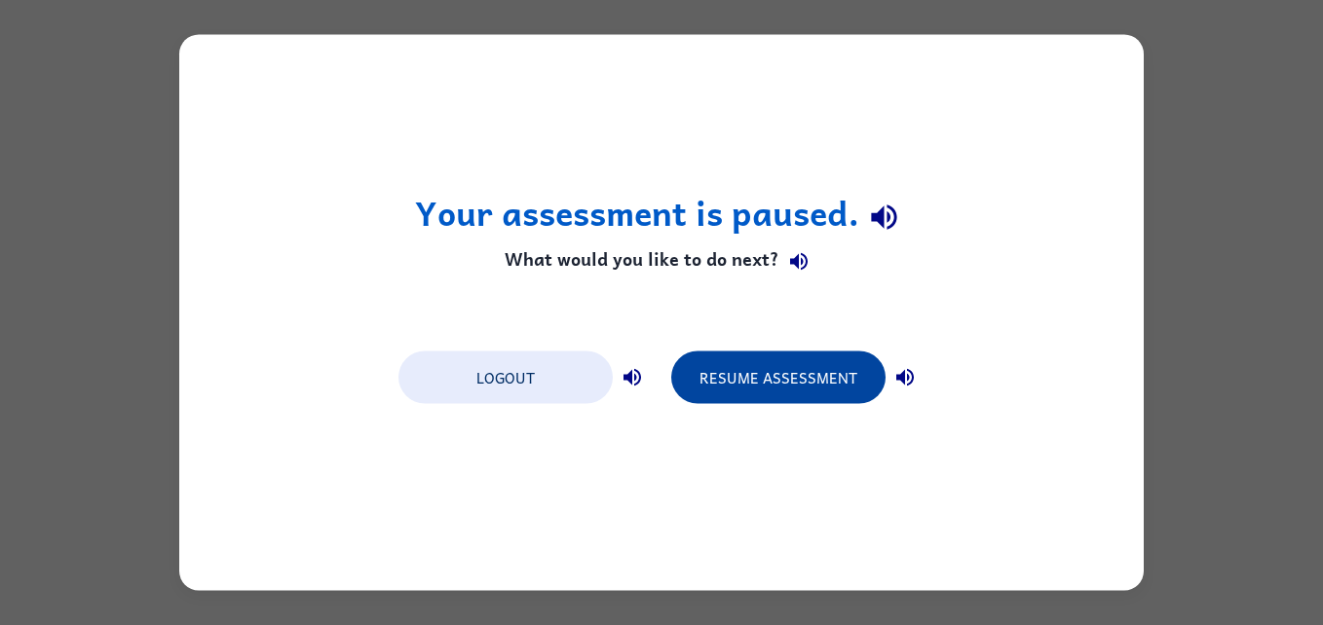
click at [812, 388] on button "Resume Assessment" at bounding box center [778, 378] width 214 height 53
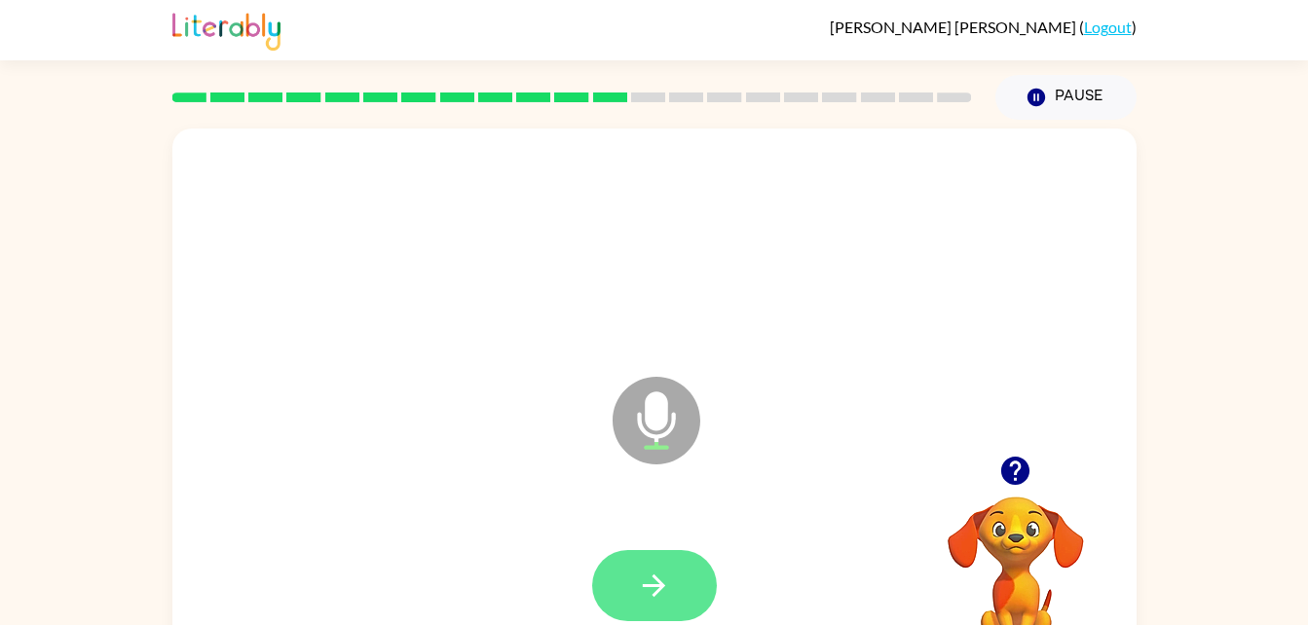
click at [669, 559] on button "button" at bounding box center [654, 585] width 125 height 71
click at [663, 556] on button "button" at bounding box center [654, 585] width 125 height 71
click at [662, 578] on icon "button" at bounding box center [654, 586] width 34 height 34
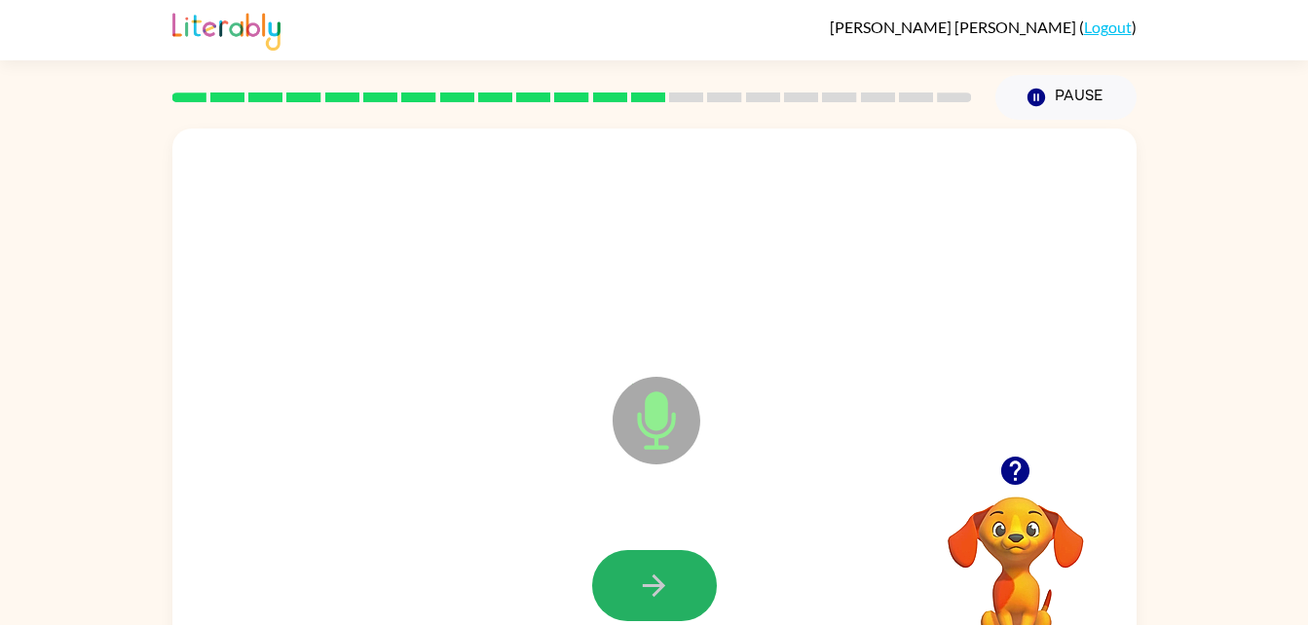
click at [662, 578] on icon "button" at bounding box center [654, 586] width 34 height 34
click at [668, 596] on icon "button" at bounding box center [654, 586] width 34 height 34
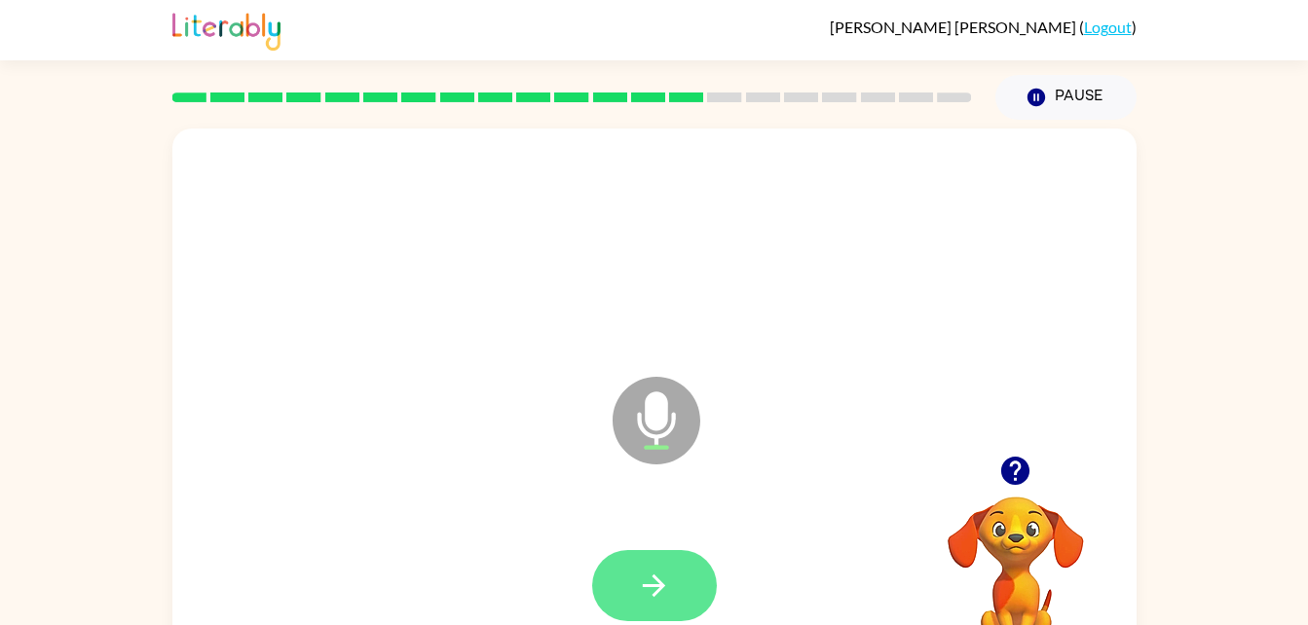
click at [691, 578] on button "button" at bounding box center [654, 585] width 125 height 71
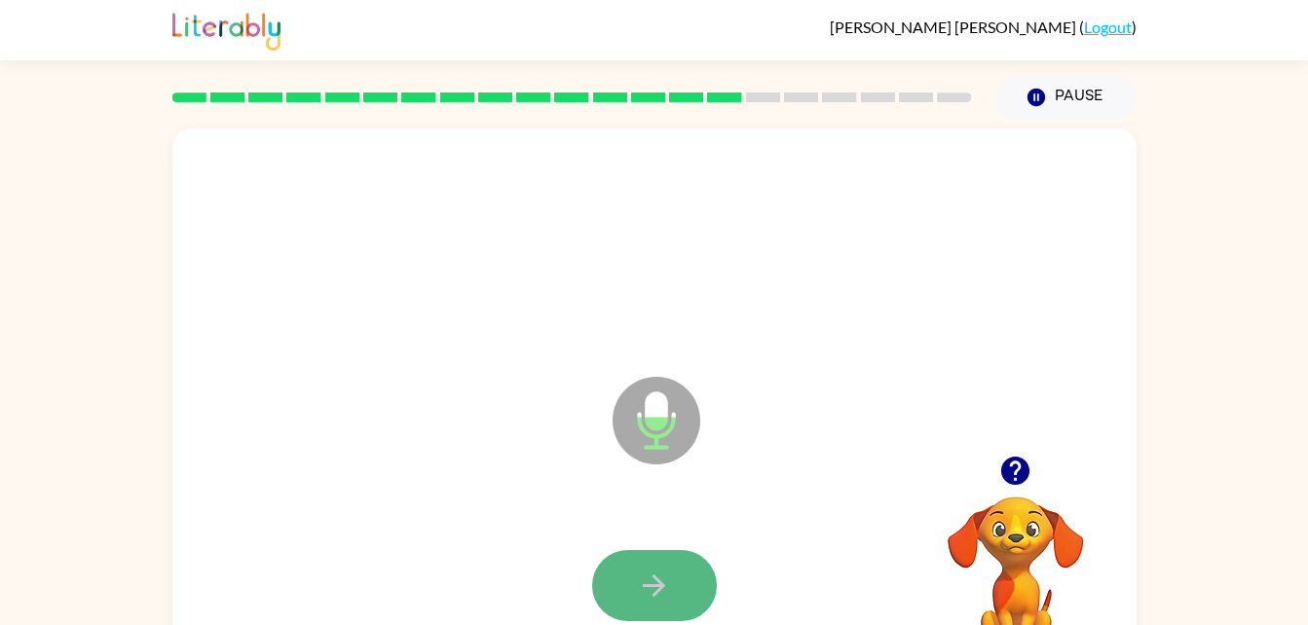
click at [690, 591] on button "button" at bounding box center [654, 585] width 125 height 71
click at [687, 587] on button "button" at bounding box center [654, 585] width 125 height 71
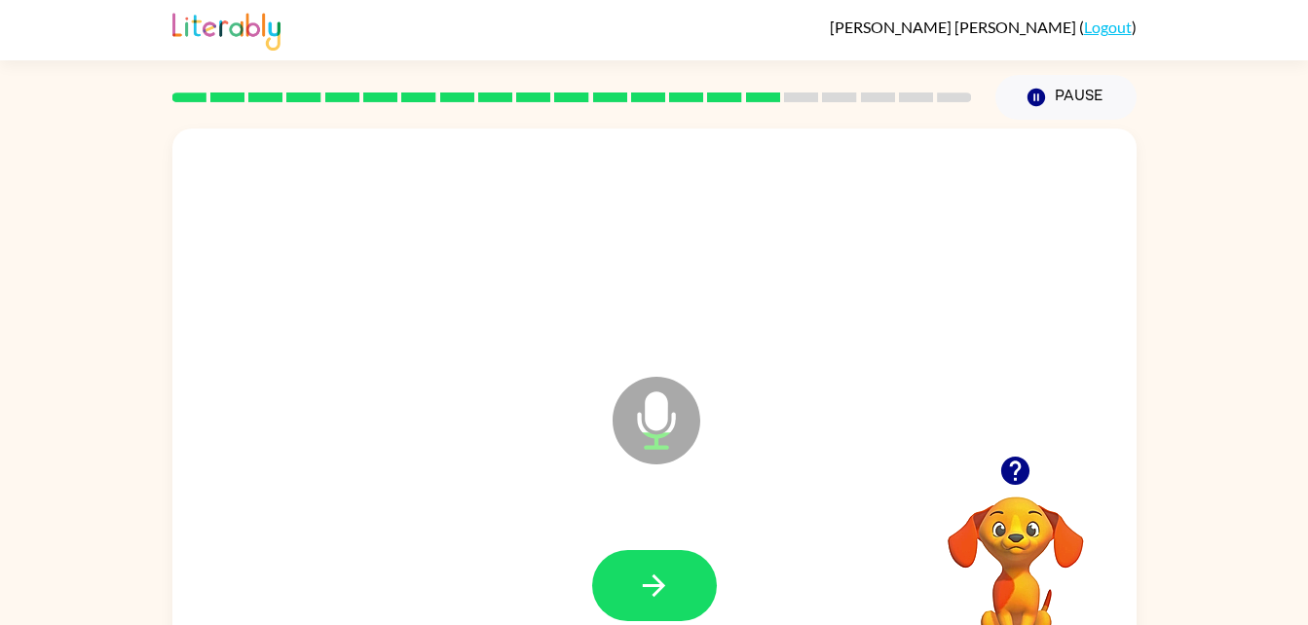
click at [687, 587] on button "button" at bounding box center [654, 585] width 125 height 71
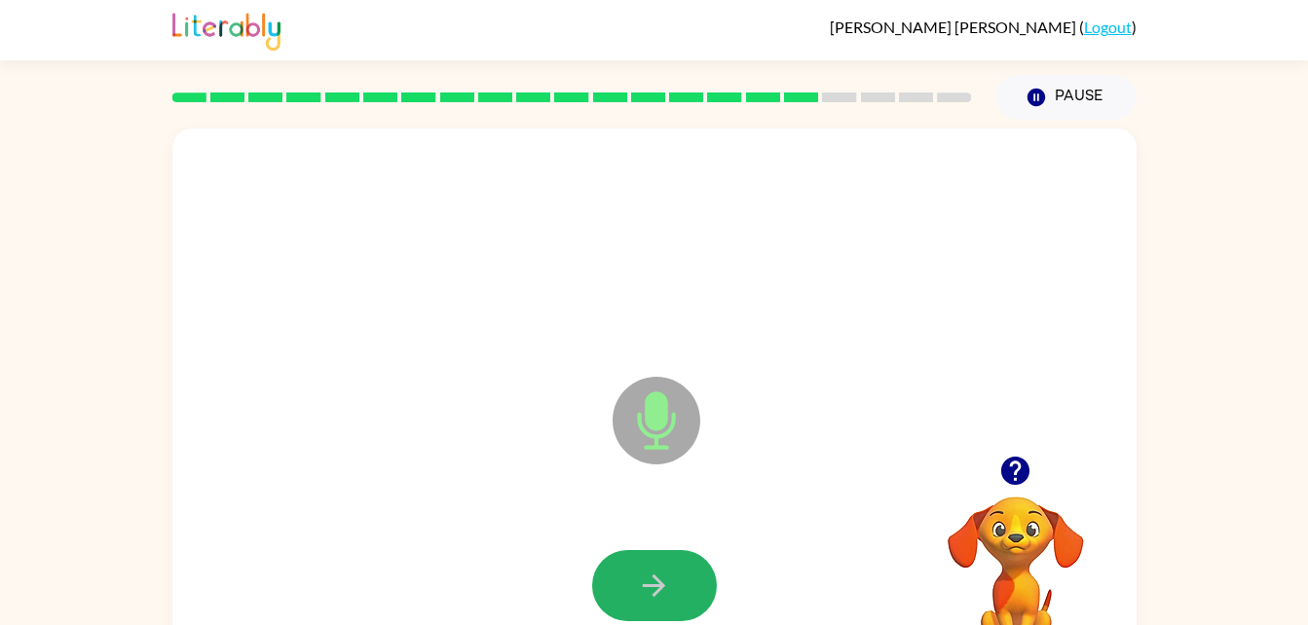
click at [687, 587] on button "button" at bounding box center [654, 585] width 125 height 71
click at [686, 589] on button "button" at bounding box center [654, 585] width 125 height 71
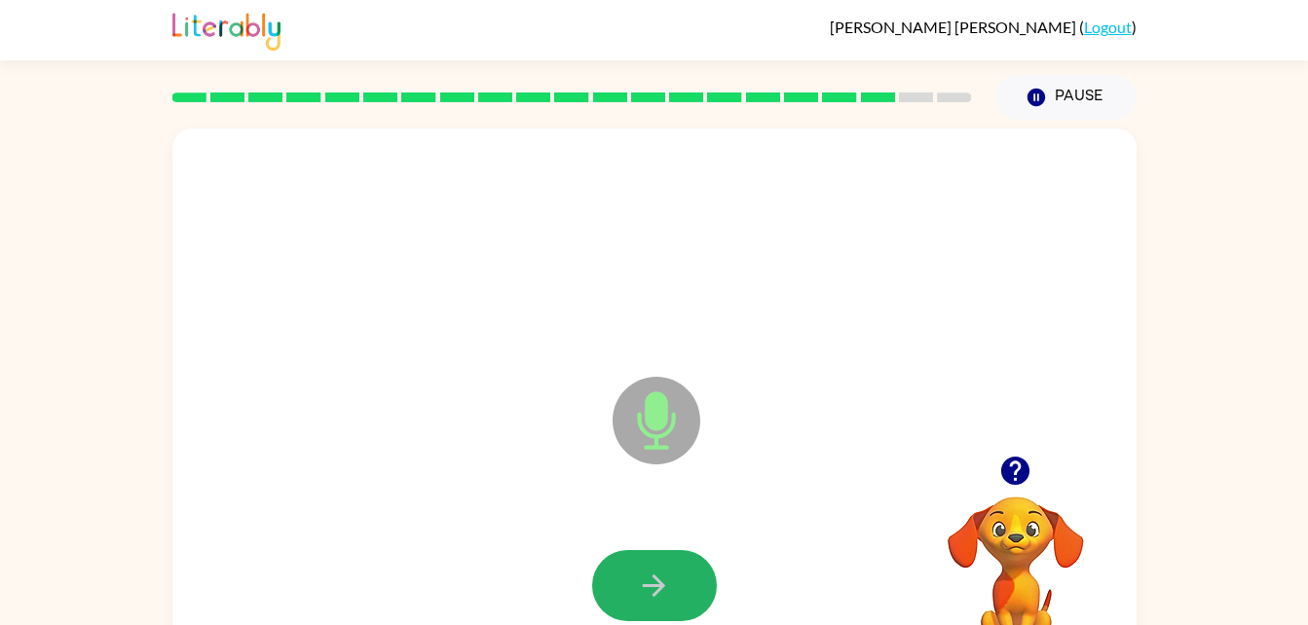
click at [686, 589] on button "button" at bounding box center [654, 585] width 125 height 71
click at [681, 589] on button "button" at bounding box center [654, 585] width 125 height 71
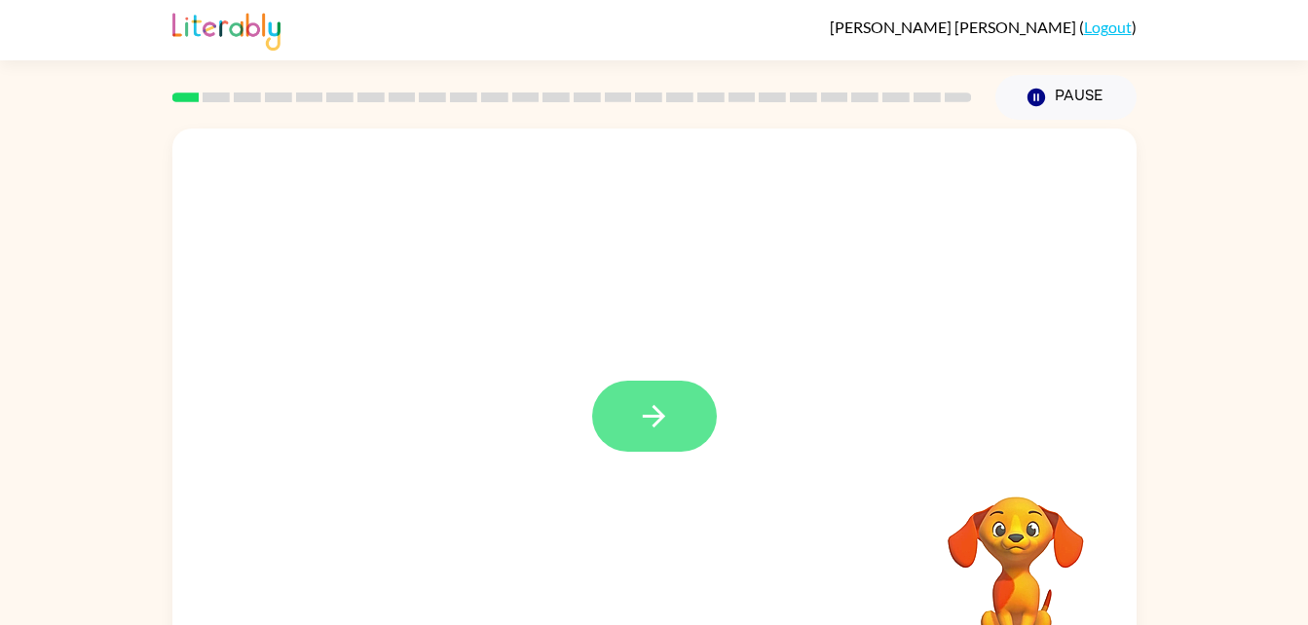
click at [696, 422] on button "button" at bounding box center [654, 416] width 125 height 71
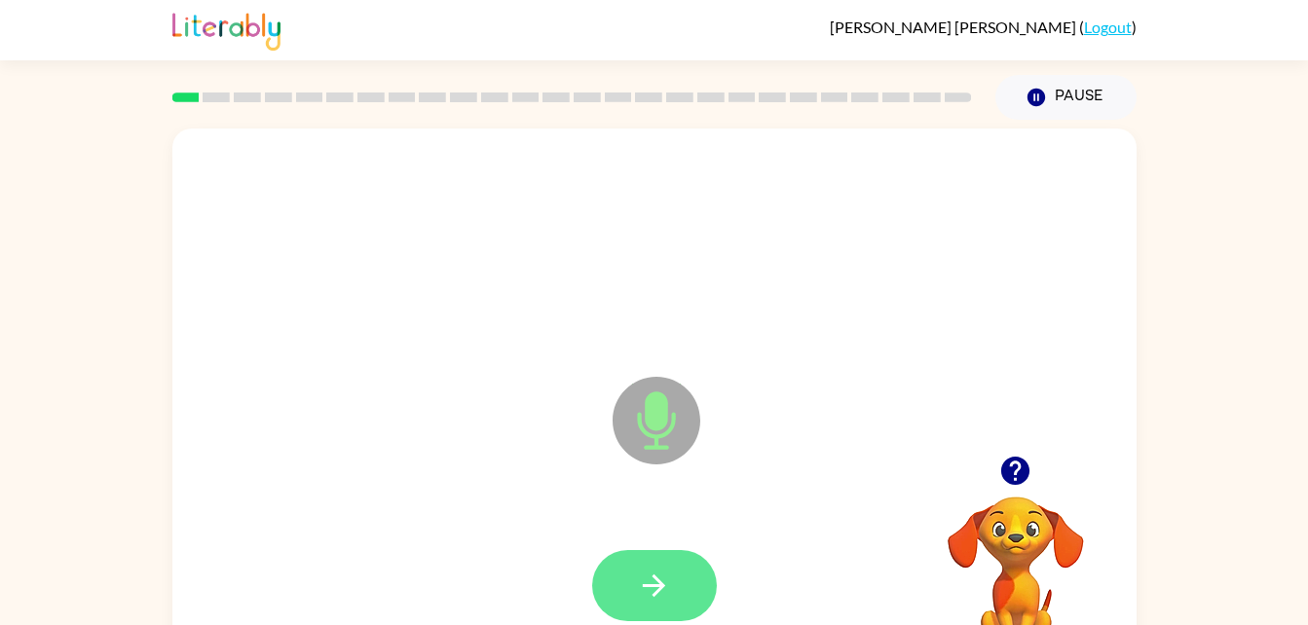
click at [690, 576] on button "button" at bounding box center [654, 585] width 125 height 71
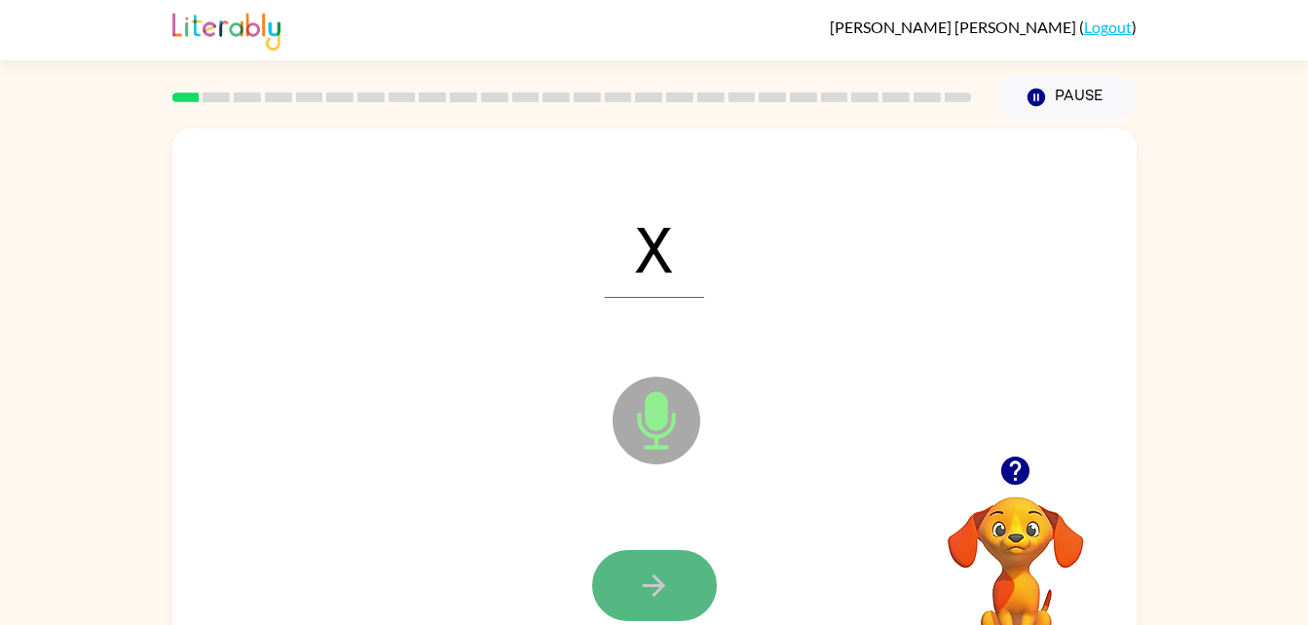
click at [625, 594] on button "button" at bounding box center [654, 585] width 125 height 71
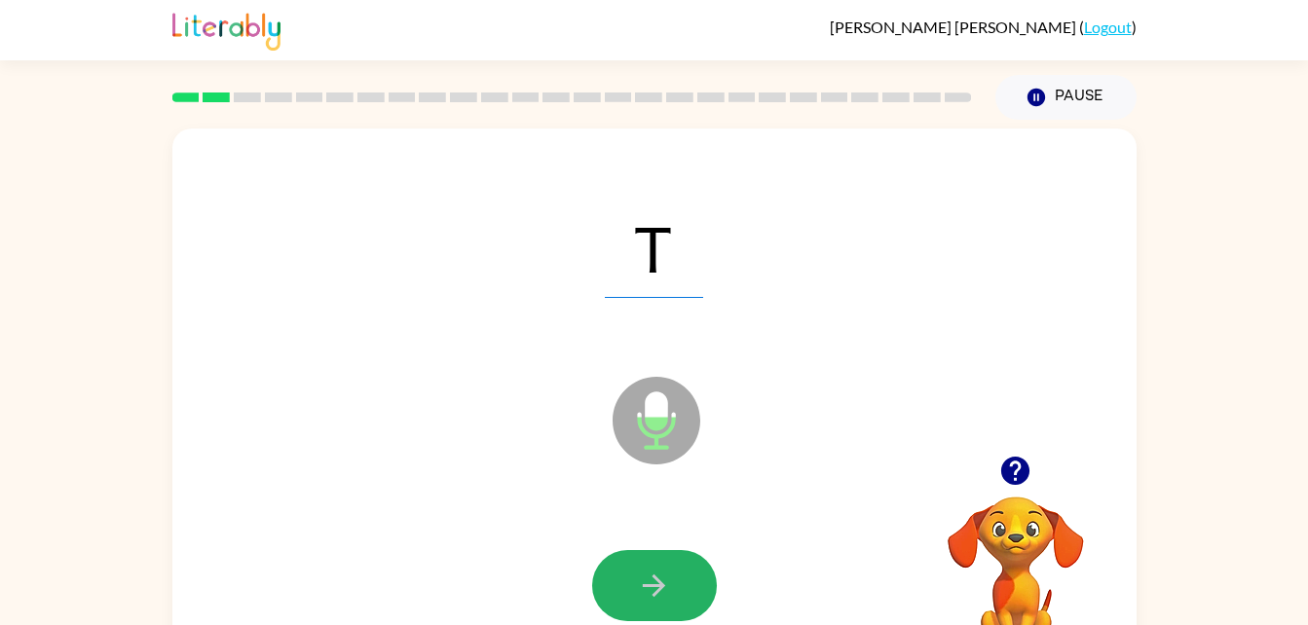
click at [625, 594] on button "button" at bounding box center [654, 585] width 125 height 71
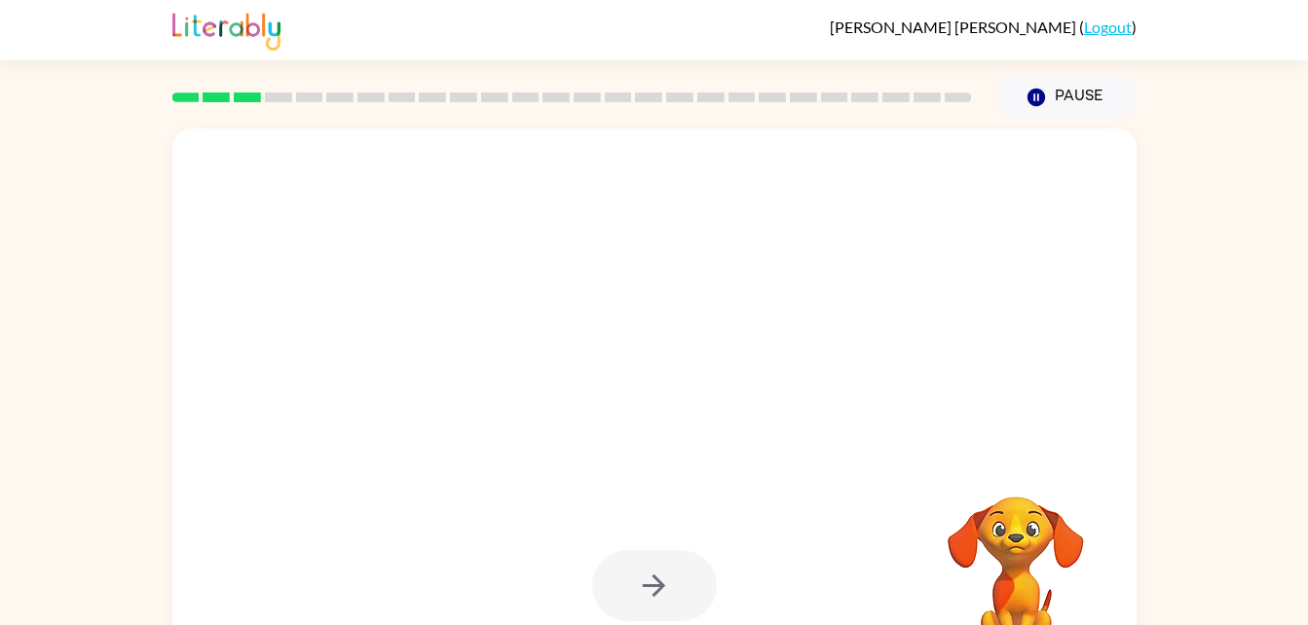
click at [634, 585] on div at bounding box center [654, 585] width 125 height 71
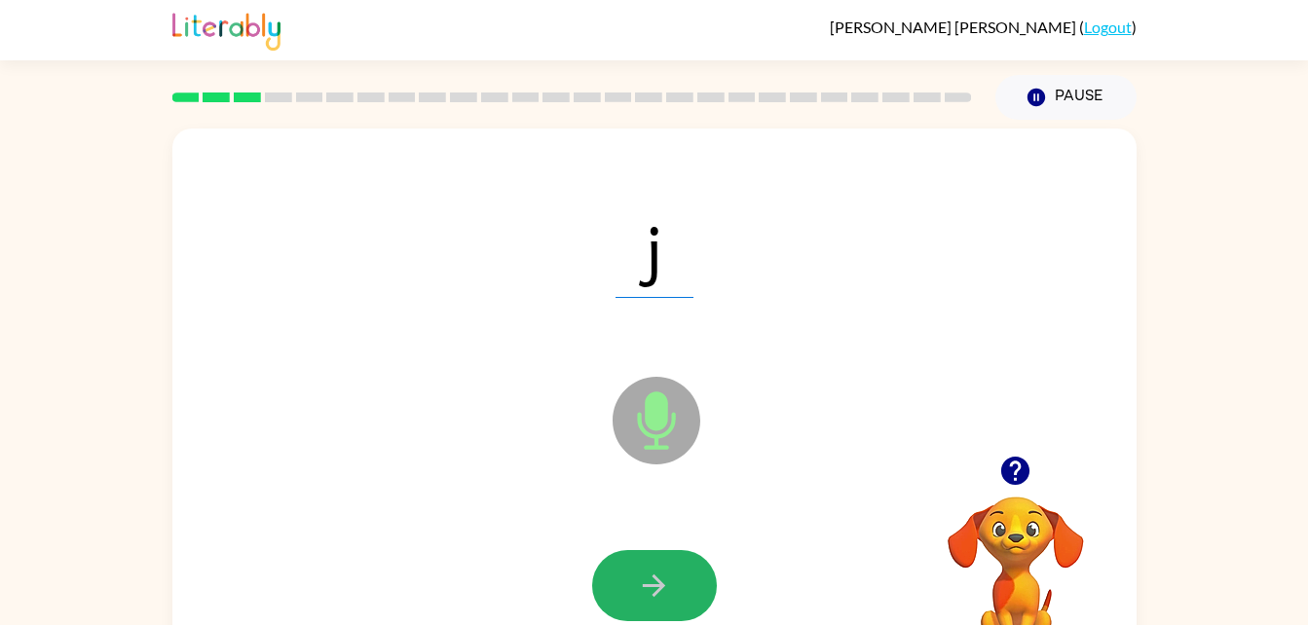
click at [634, 585] on button "button" at bounding box center [654, 585] width 125 height 71
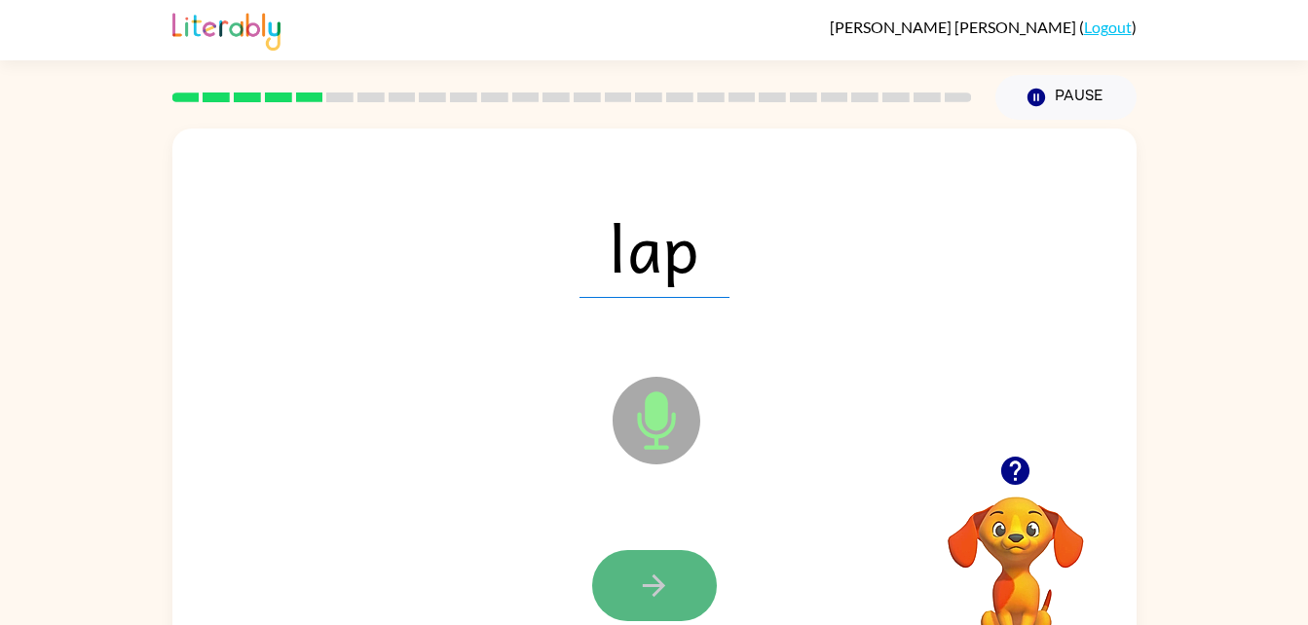
click at [652, 582] on icon "button" at bounding box center [654, 586] width 34 height 34
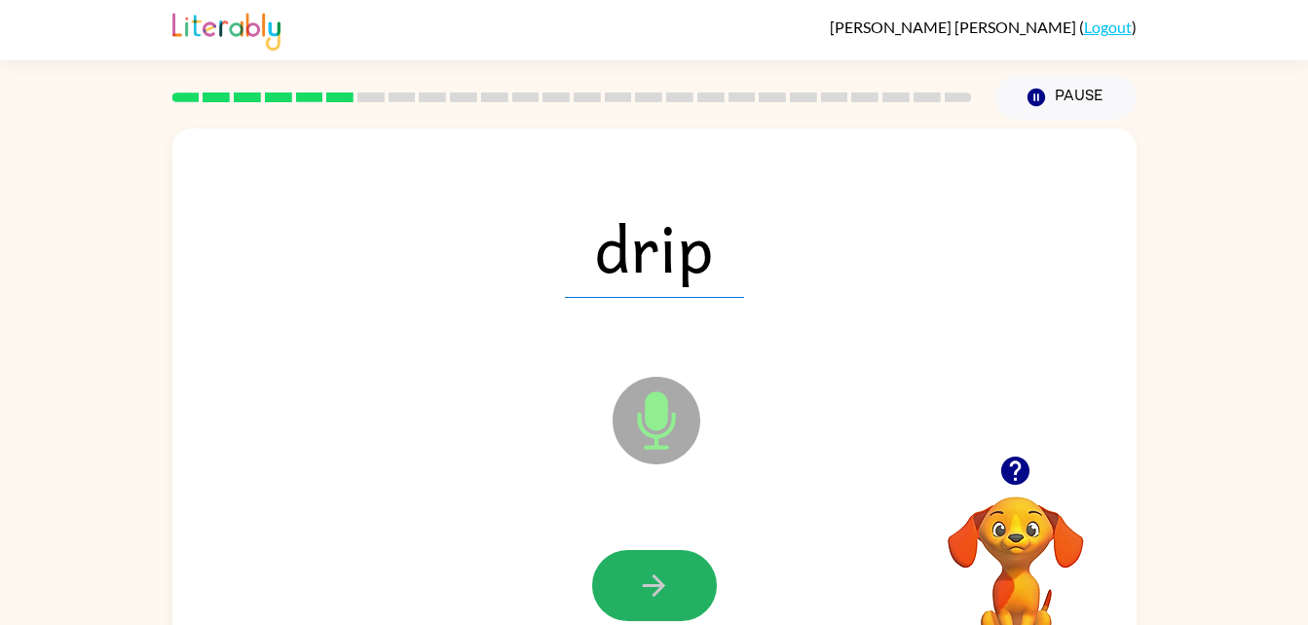
click at [652, 582] on icon "button" at bounding box center [654, 586] width 34 height 34
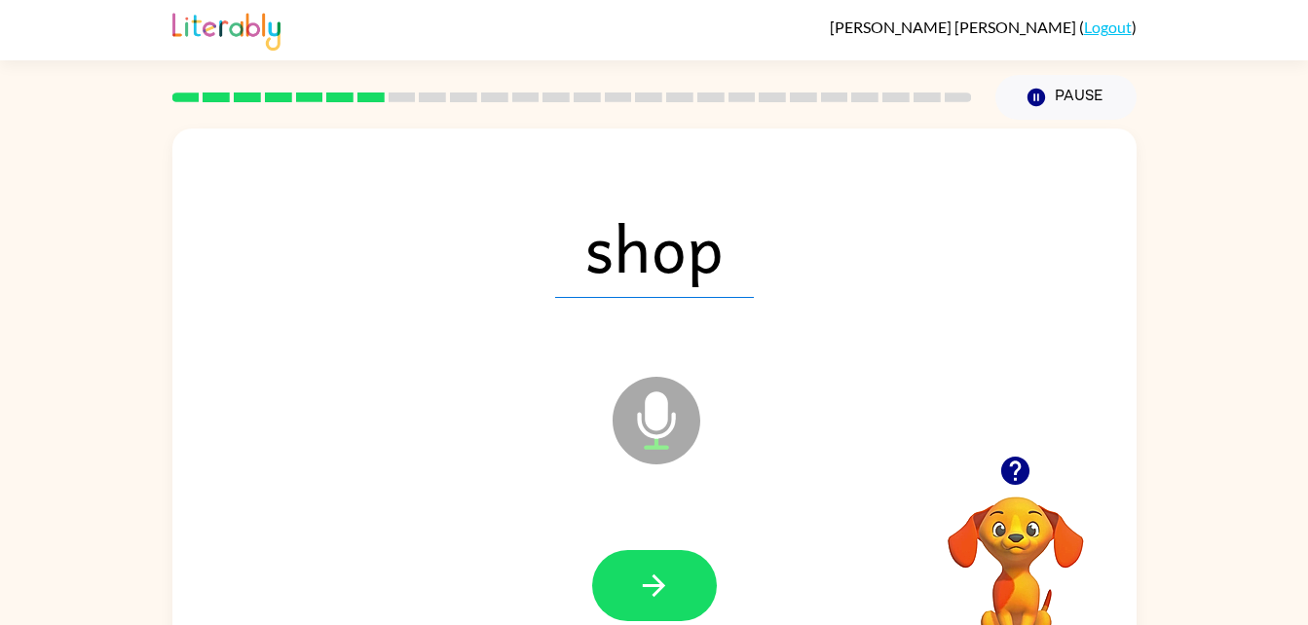
click at [652, 582] on icon "button" at bounding box center [654, 586] width 34 height 34
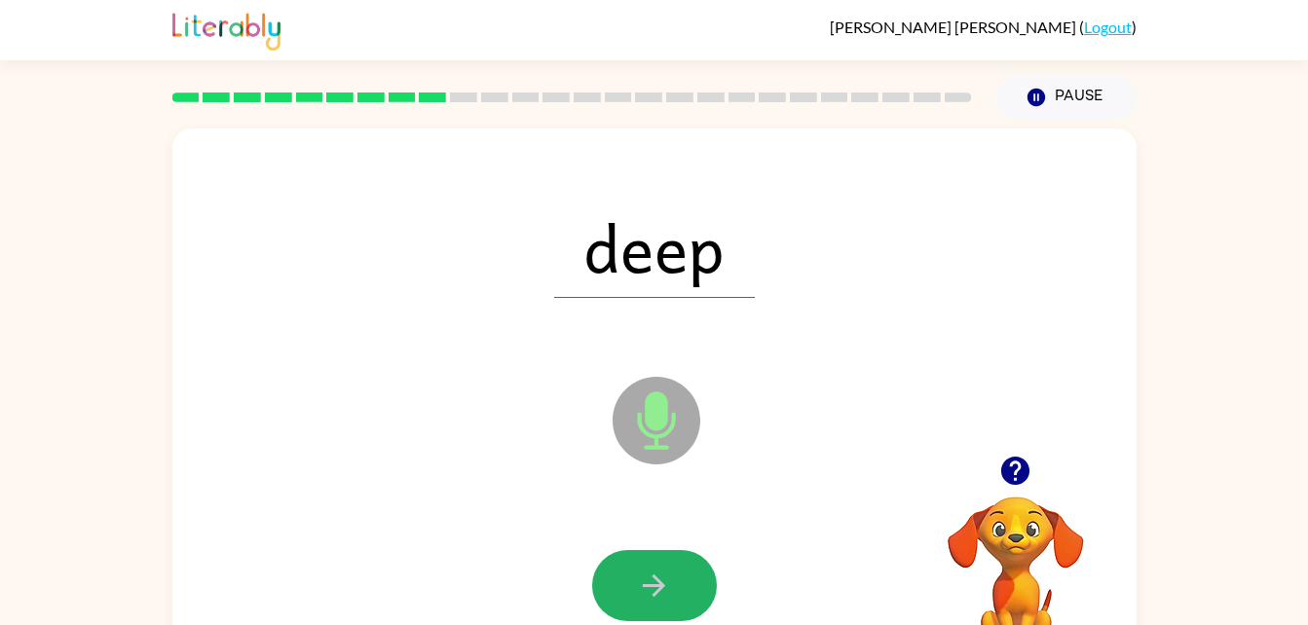
click at [652, 582] on icon "button" at bounding box center [654, 586] width 34 height 34
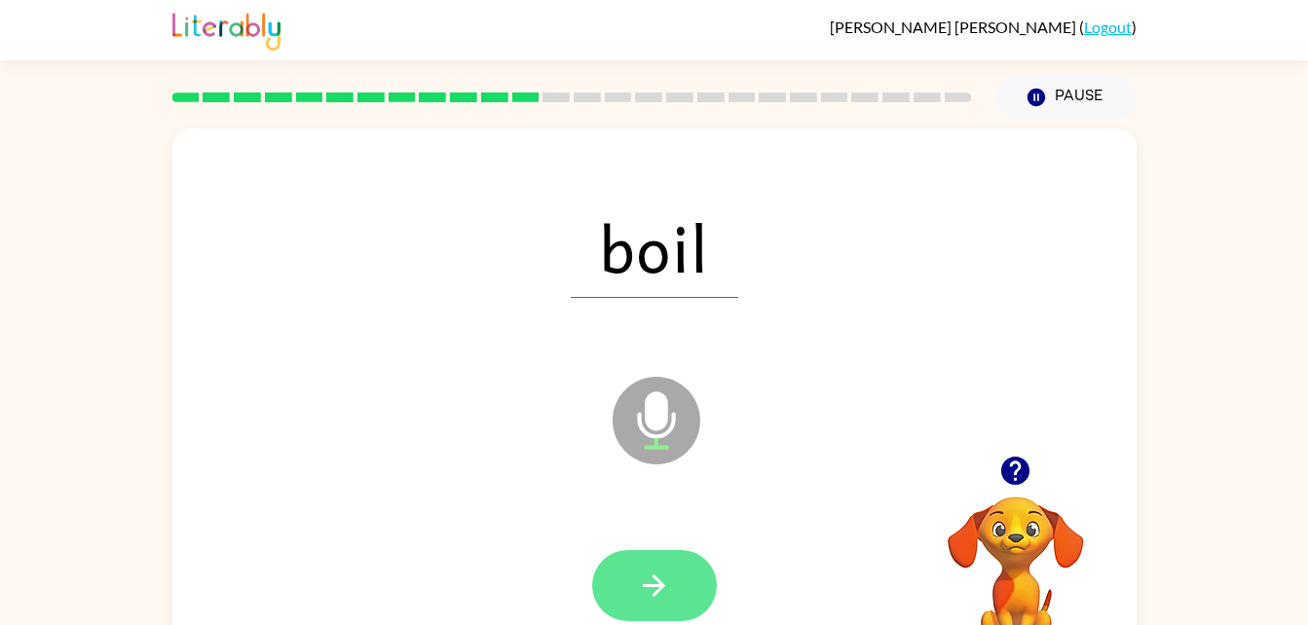
drag, startPoint x: 652, startPoint y: 582, endPoint x: 639, endPoint y: 574, distance: 14.9
click at [639, 574] on icon "button" at bounding box center [654, 586] width 34 height 34
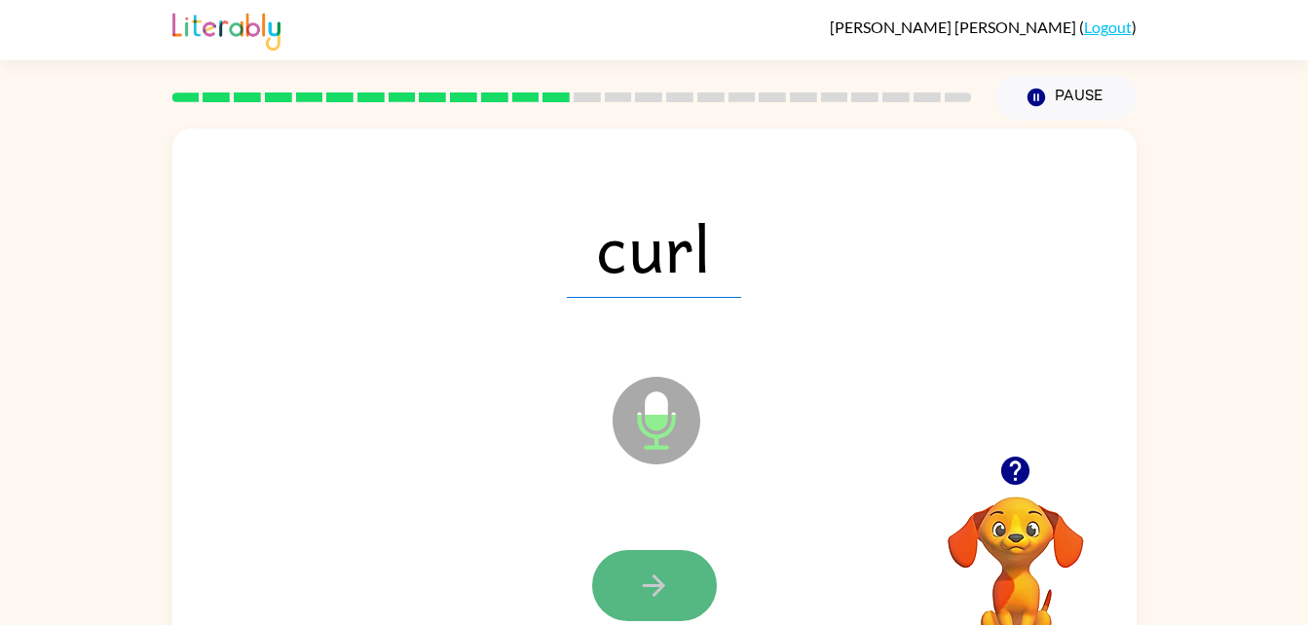
click at [640, 573] on icon "button" at bounding box center [654, 586] width 34 height 34
click at [638, 573] on icon "button" at bounding box center [654, 586] width 34 height 34
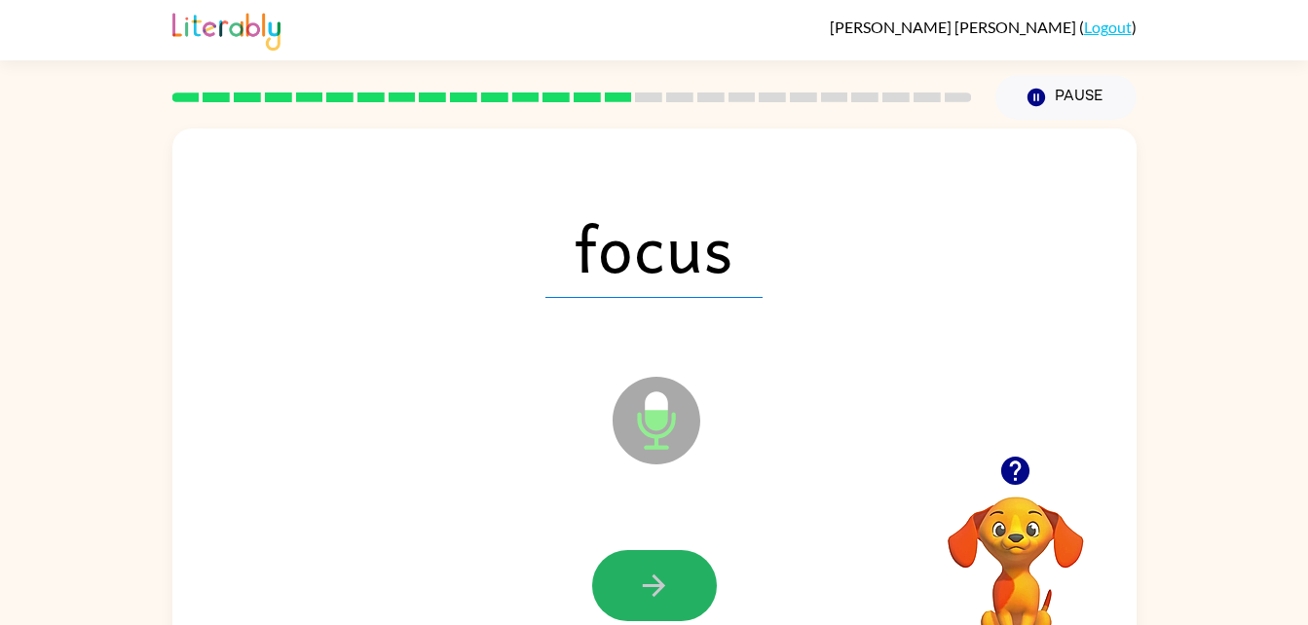
click at [650, 572] on icon "button" at bounding box center [654, 586] width 34 height 34
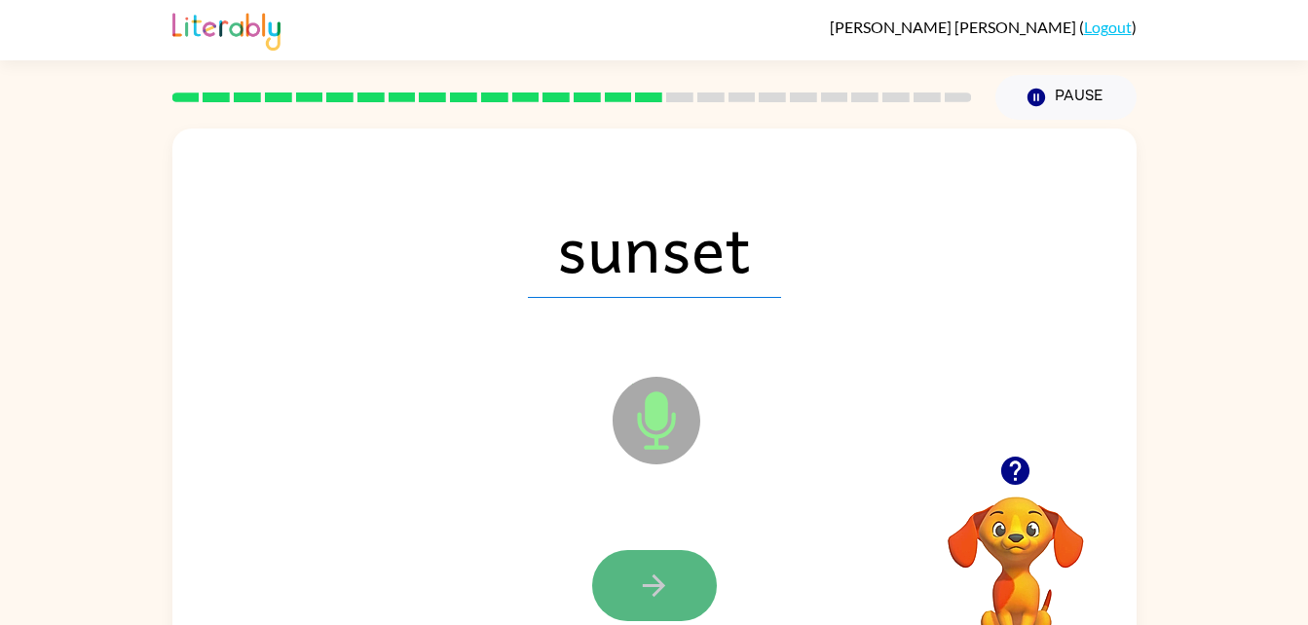
click at [636, 568] on button "button" at bounding box center [654, 585] width 125 height 71
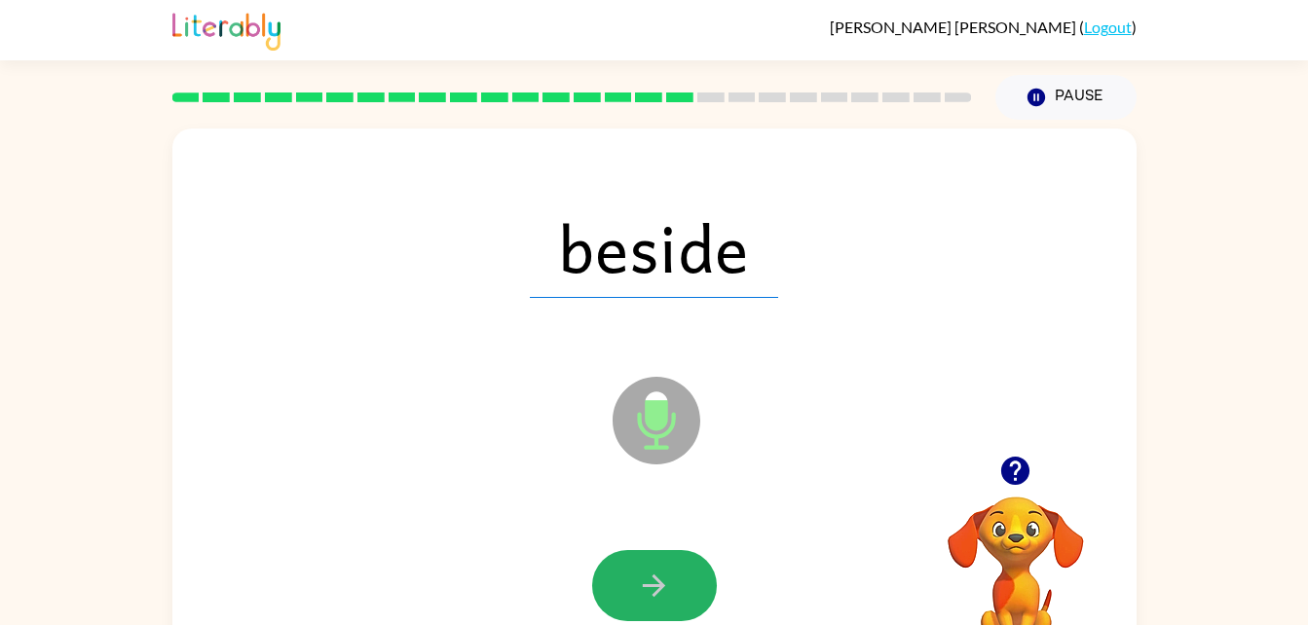
click at [636, 568] on button "button" at bounding box center [654, 585] width 125 height 71
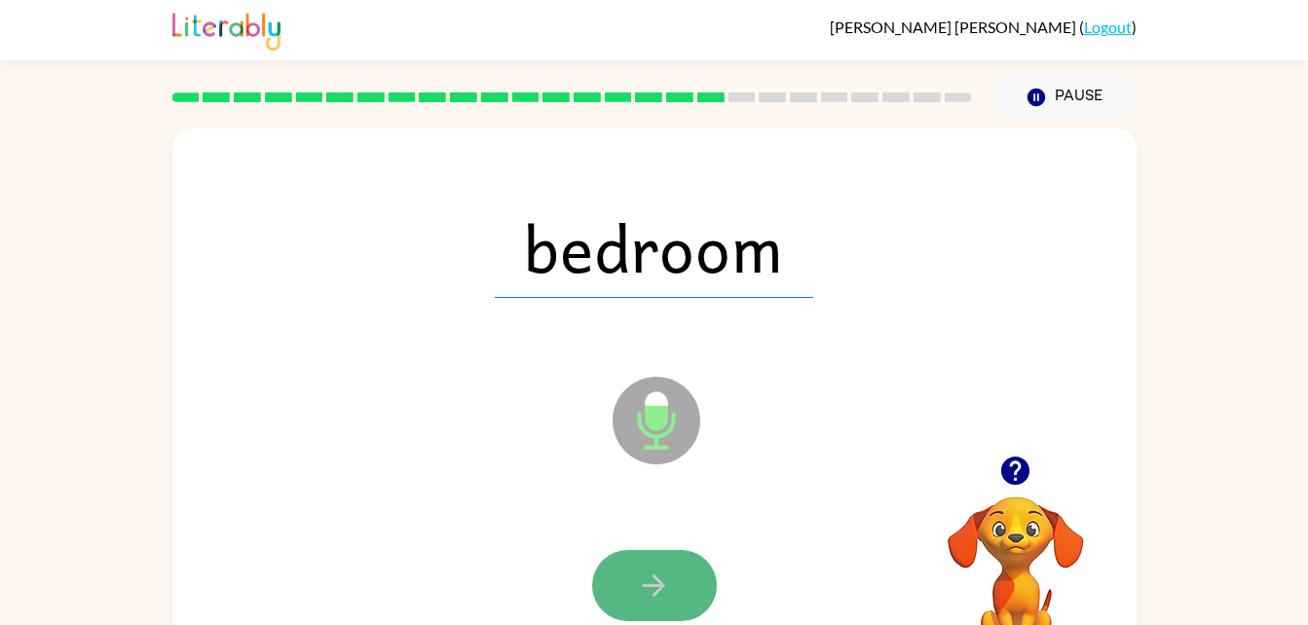
click at [633, 572] on button "button" at bounding box center [654, 585] width 125 height 71
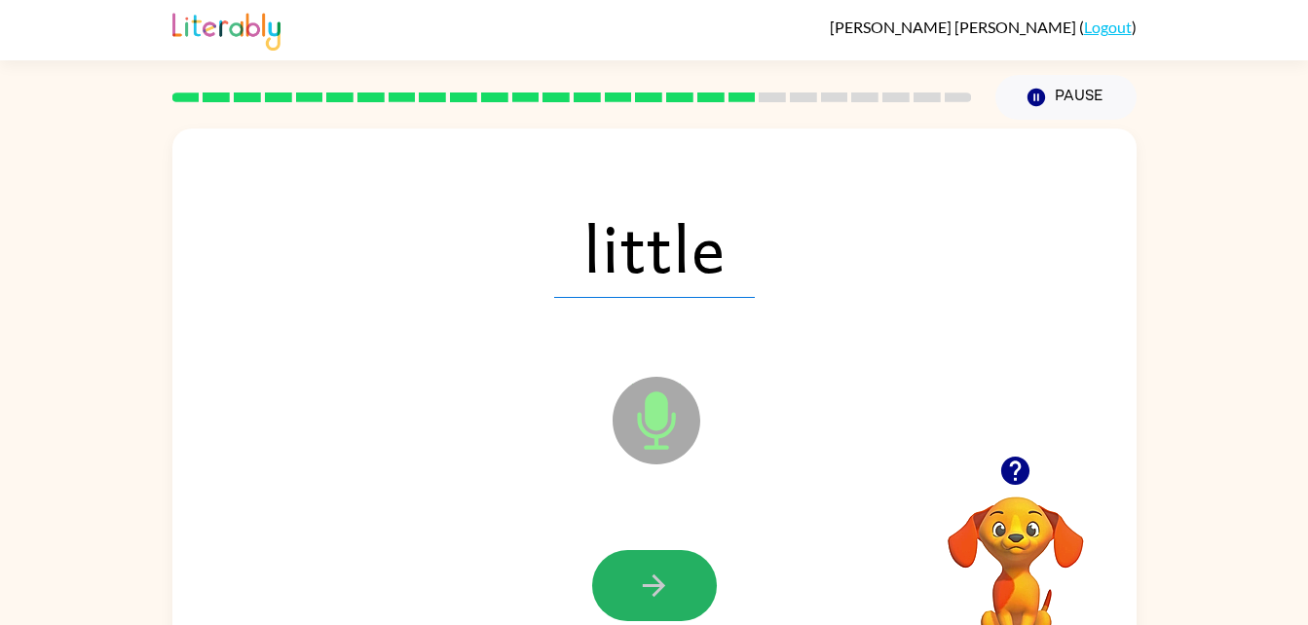
click at [633, 572] on button "button" at bounding box center [654, 585] width 125 height 71
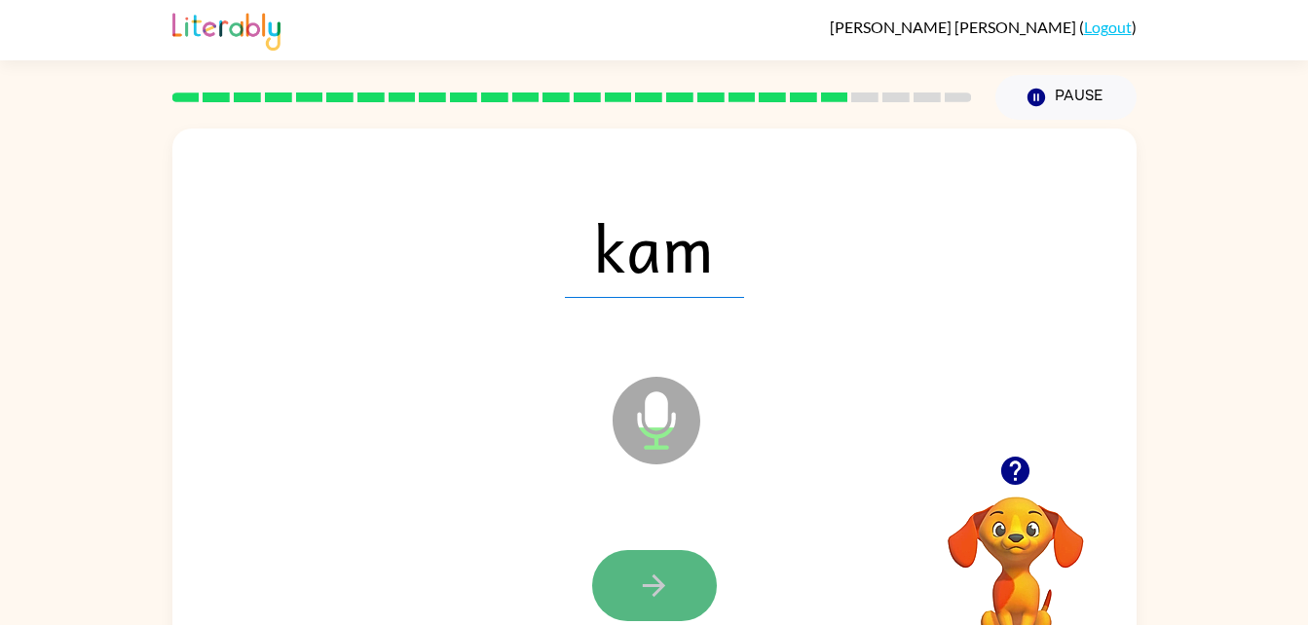
click at [633, 583] on button "button" at bounding box center [654, 585] width 125 height 71
click at [677, 579] on button "button" at bounding box center [654, 585] width 125 height 71
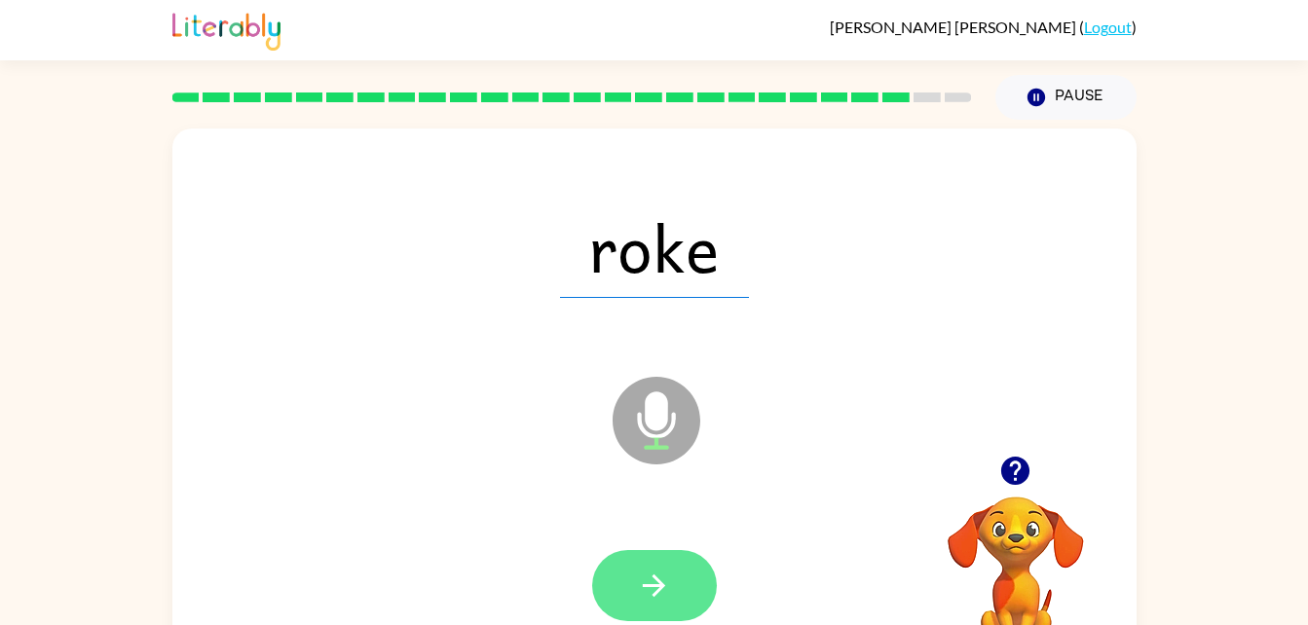
click at [671, 576] on button "button" at bounding box center [654, 585] width 125 height 71
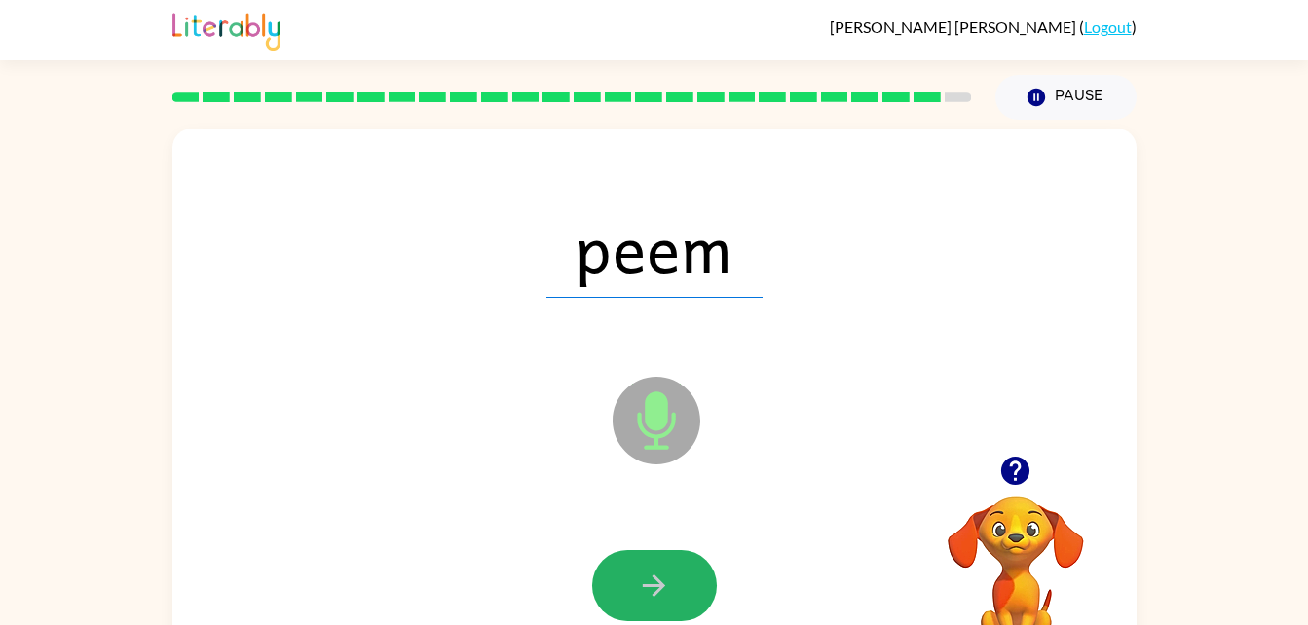
click at [671, 576] on button "button" at bounding box center [654, 585] width 125 height 71
